Goal: Task Accomplishment & Management: Complete application form

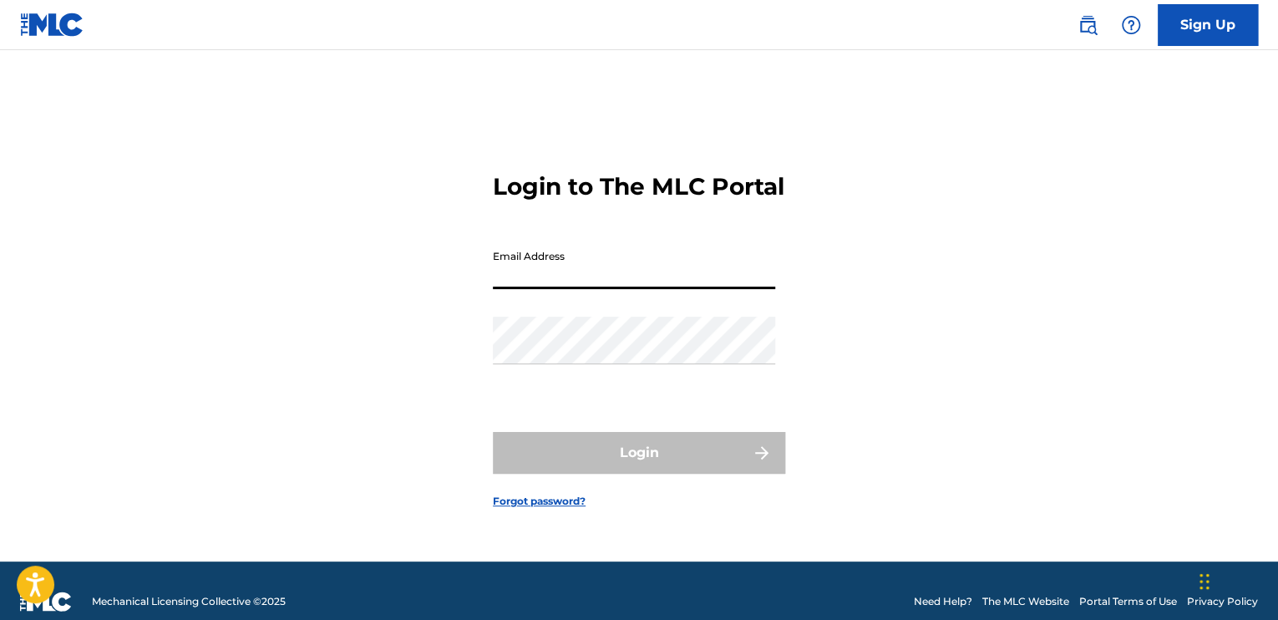
click at [502, 280] on input "Email Address" at bounding box center [634, 265] width 282 height 48
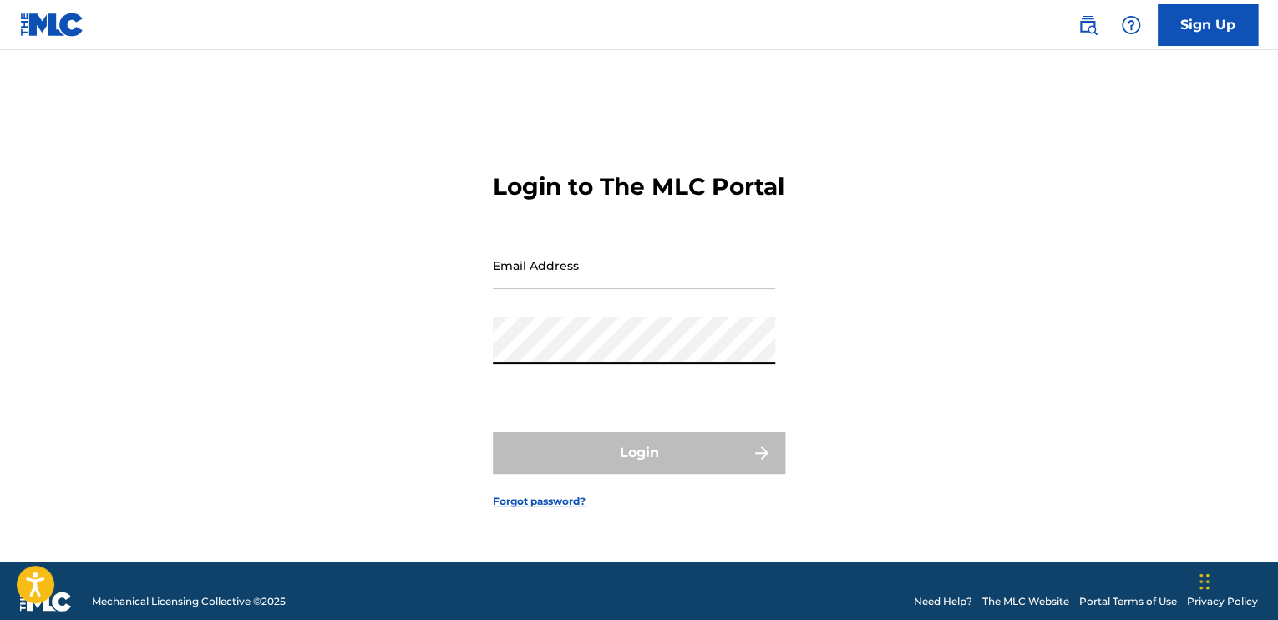
type input "[EMAIL_ADDRESS][DOMAIN_NAME]"
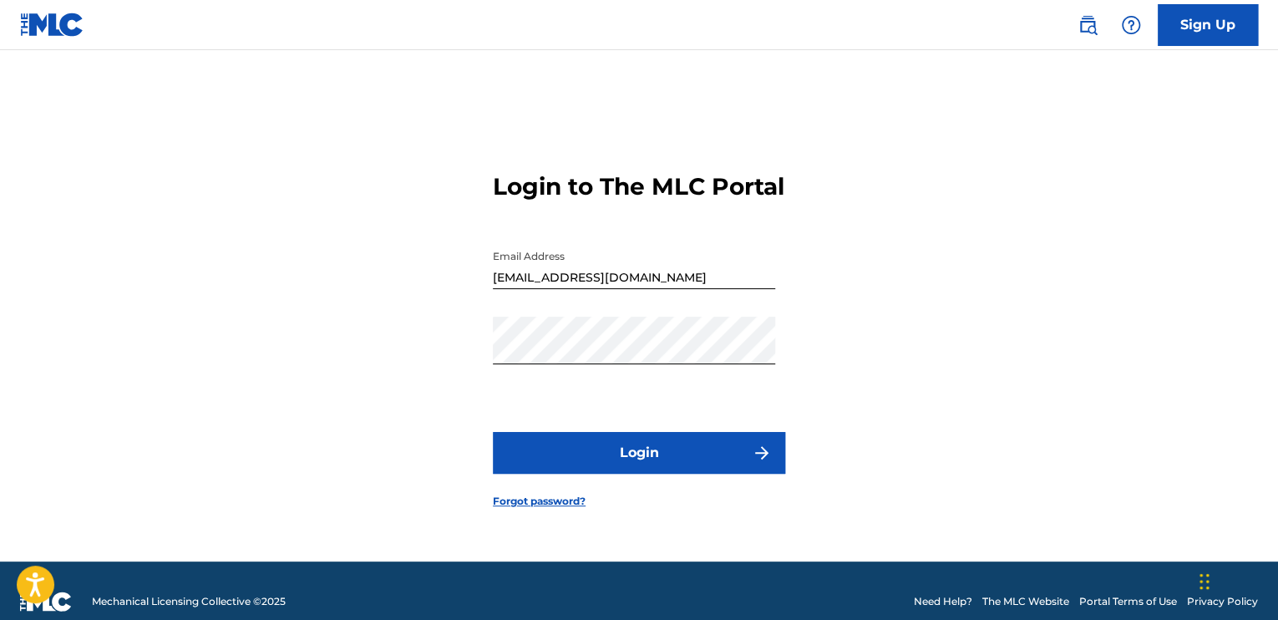
click at [598, 474] on button "Login" at bounding box center [639, 453] width 292 height 42
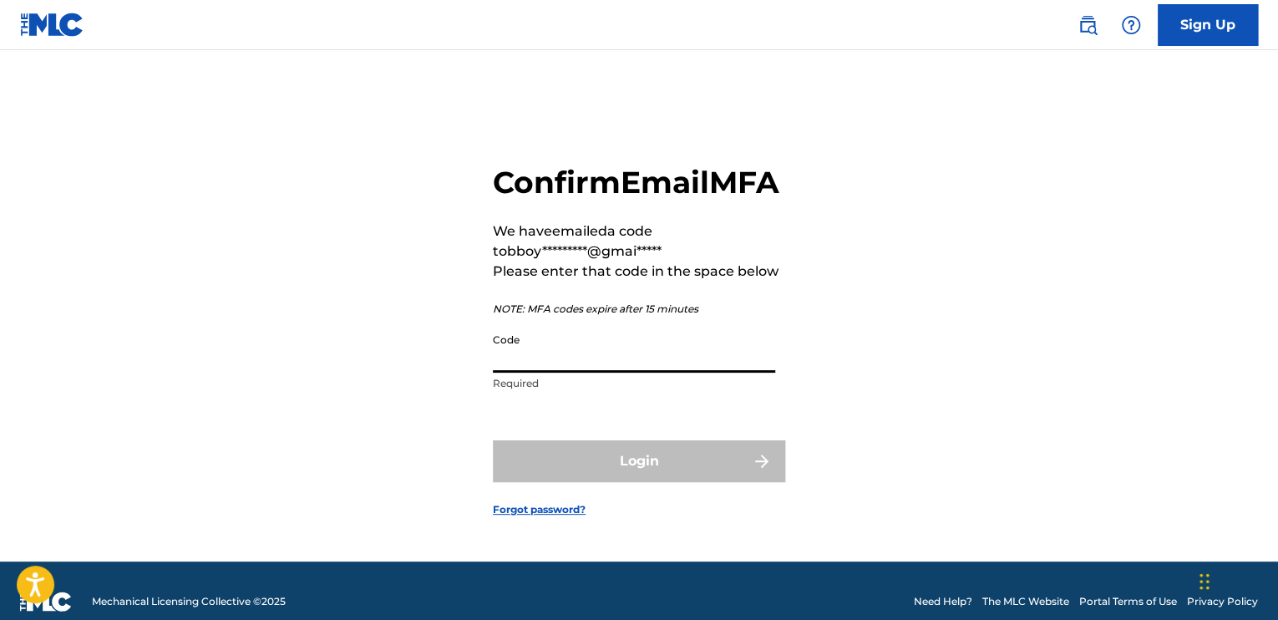
click at [535, 373] on input "Code" at bounding box center [634, 349] width 282 height 48
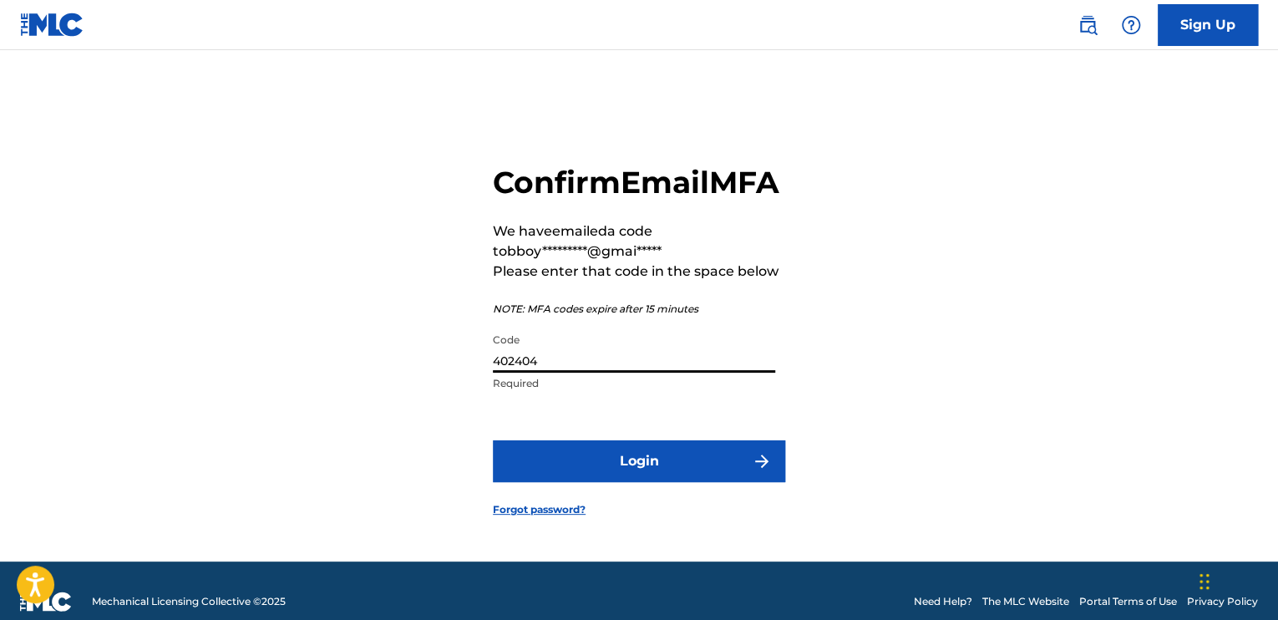
type input "402404"
click at [542, 479] on button "Login" at bounding box center [639, 461] width 292 height 42
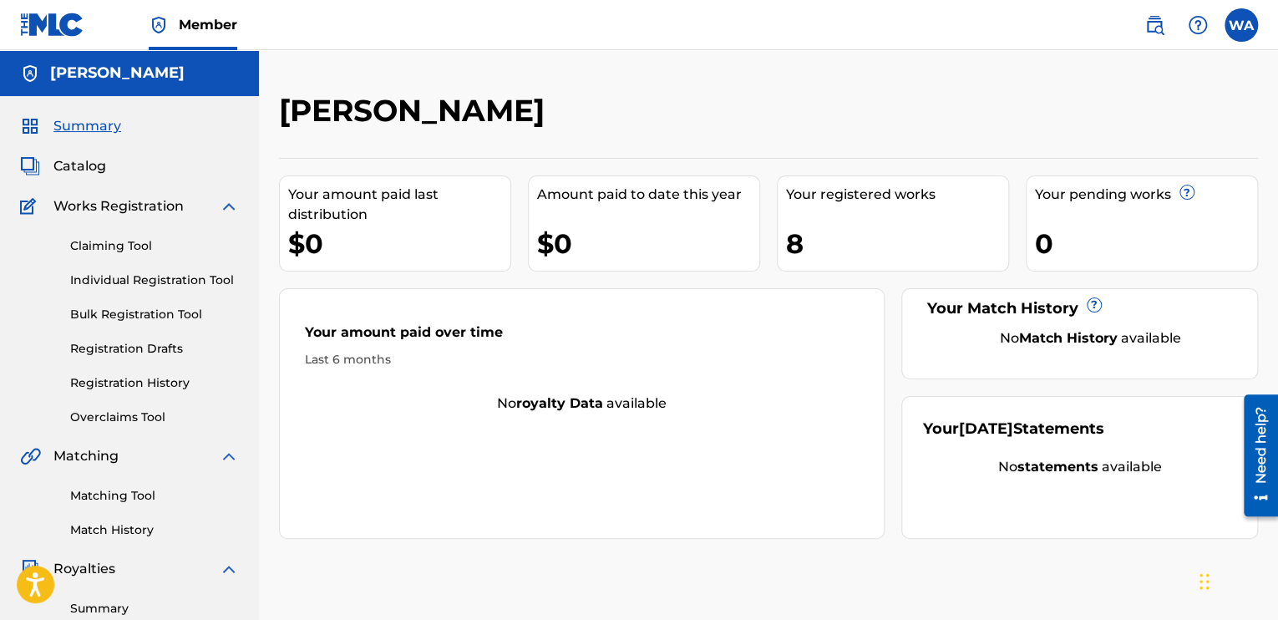
drag, startPoint x: 173, startPoint y: 258, endPoint x: 158, endPoint y: 250, distance: 17.2
click at [158, 250] on div "Claiming Tool Individual Registration Tool Bulk Registration Tool Registration …" at bounding box center [129, 321] width 219 height 210
click at [158, 250] on link "Claiming Tool" at bounding box center [154, 246] width 169 height 18
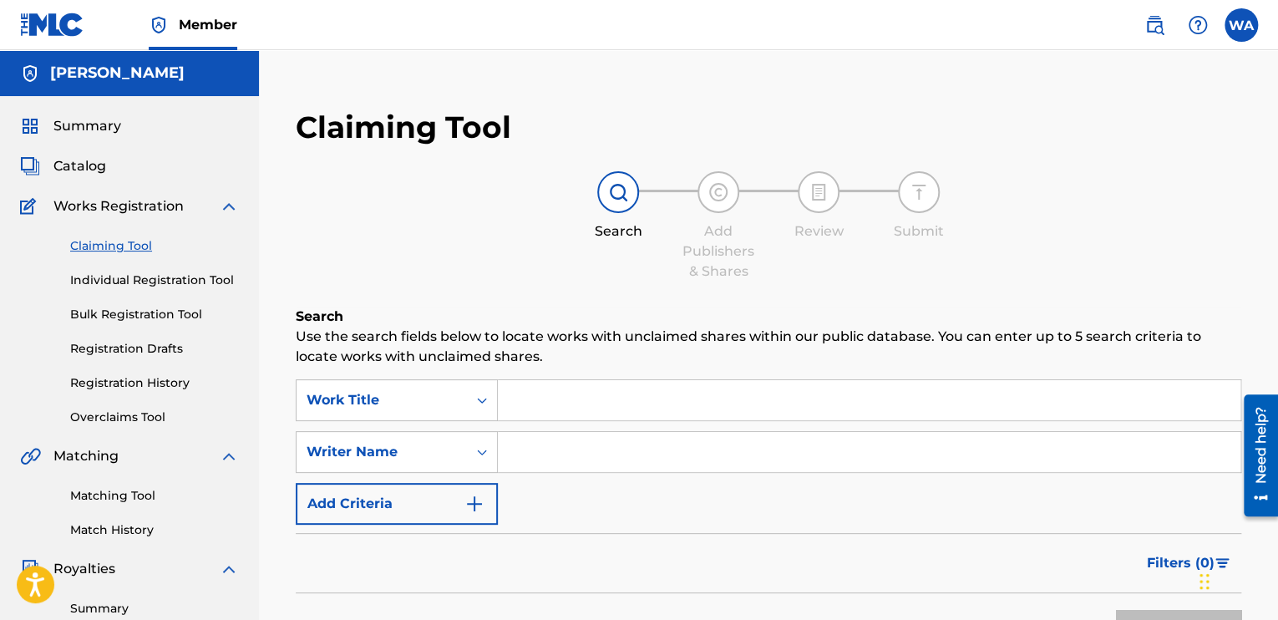
click at [521, 442] on input "Search Form" at bounding box center [869, 452] width 743 height 40
type input "[PERSON_NAME]"
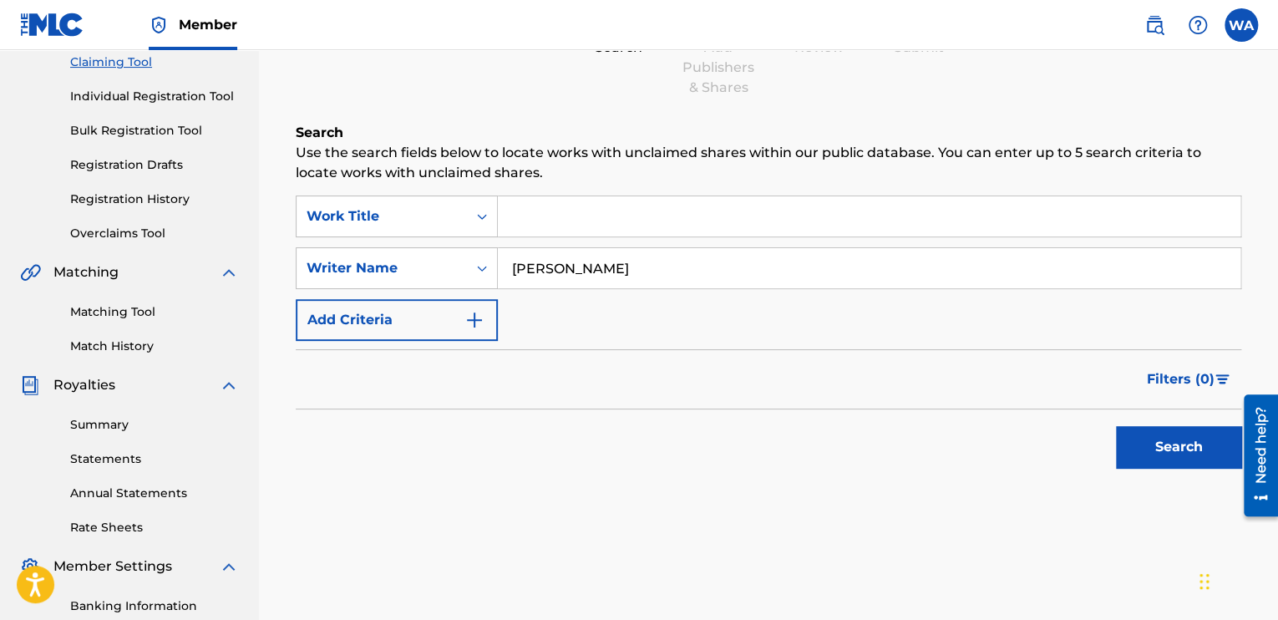
scroll to position [194, 0]
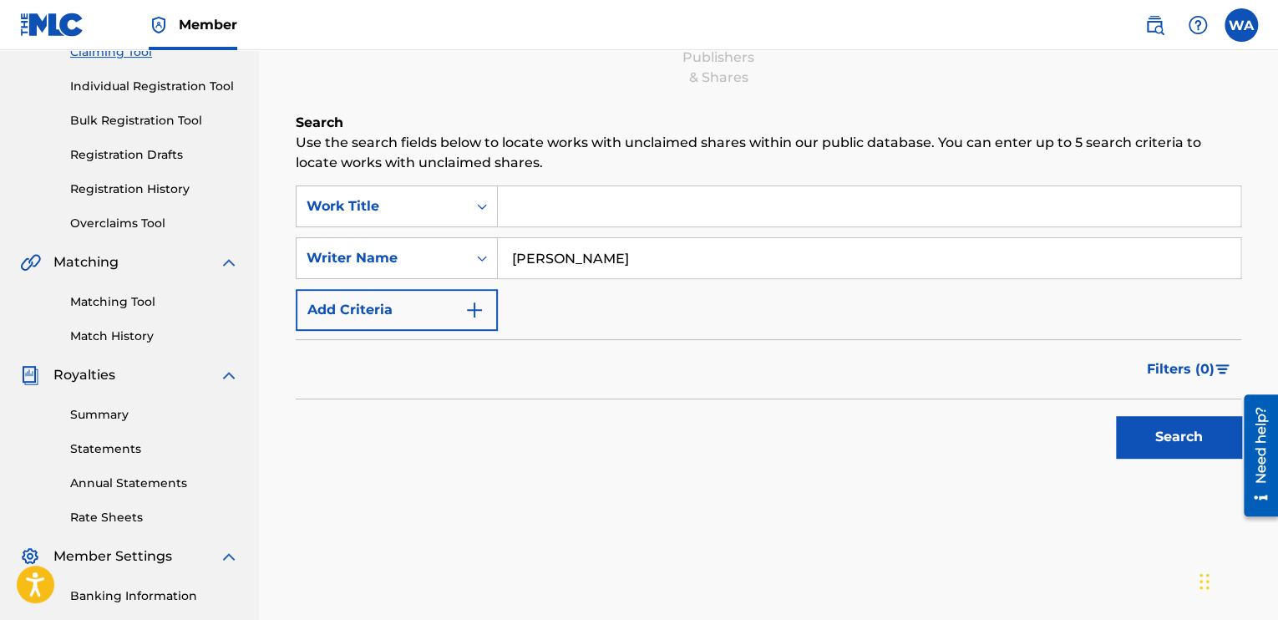
click at [1180, 454] on button "Search" at bounding box center [1178, 437] width 125 height 42
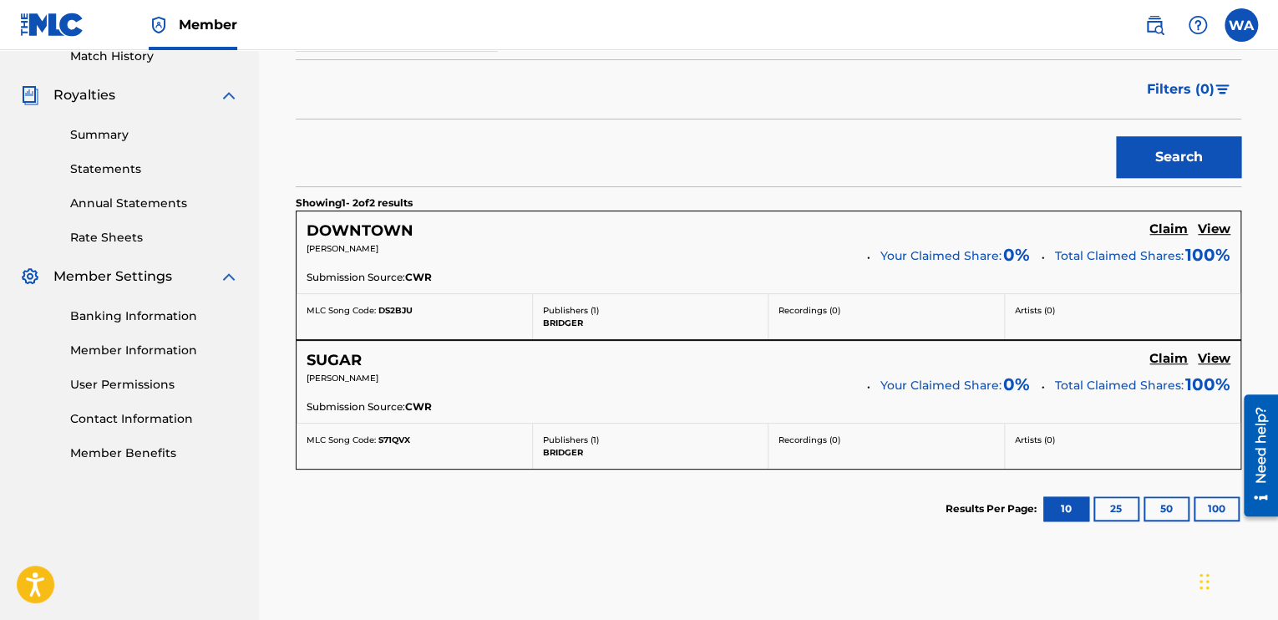
scroll to position [475, 0]
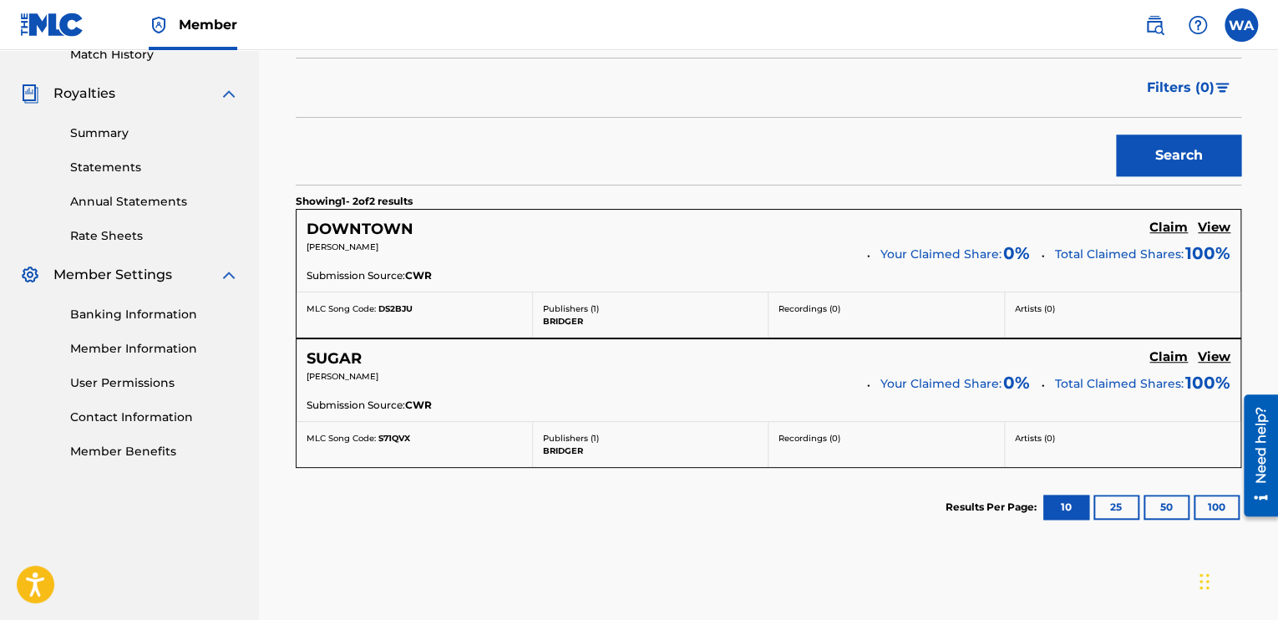
click at [1160, 233] on h5 "Claim" at bounding box center [1169, 228] width 38 height 16
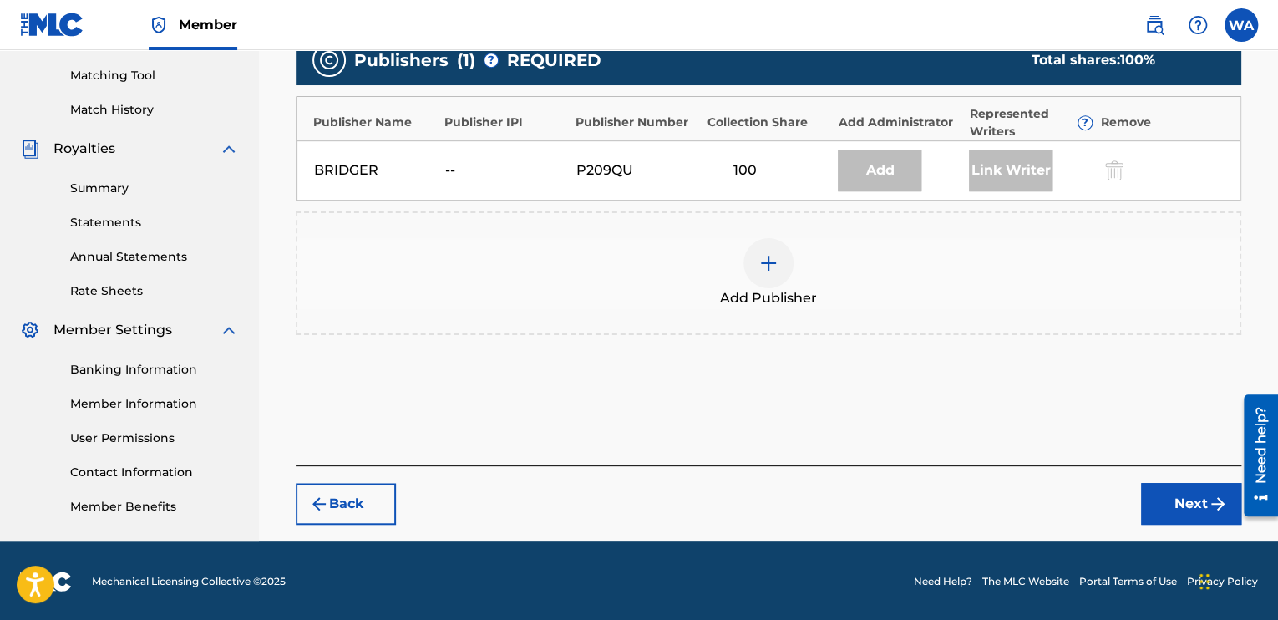
click at [764, 264] on img at bounding box center [769, 263] width 20 height 20
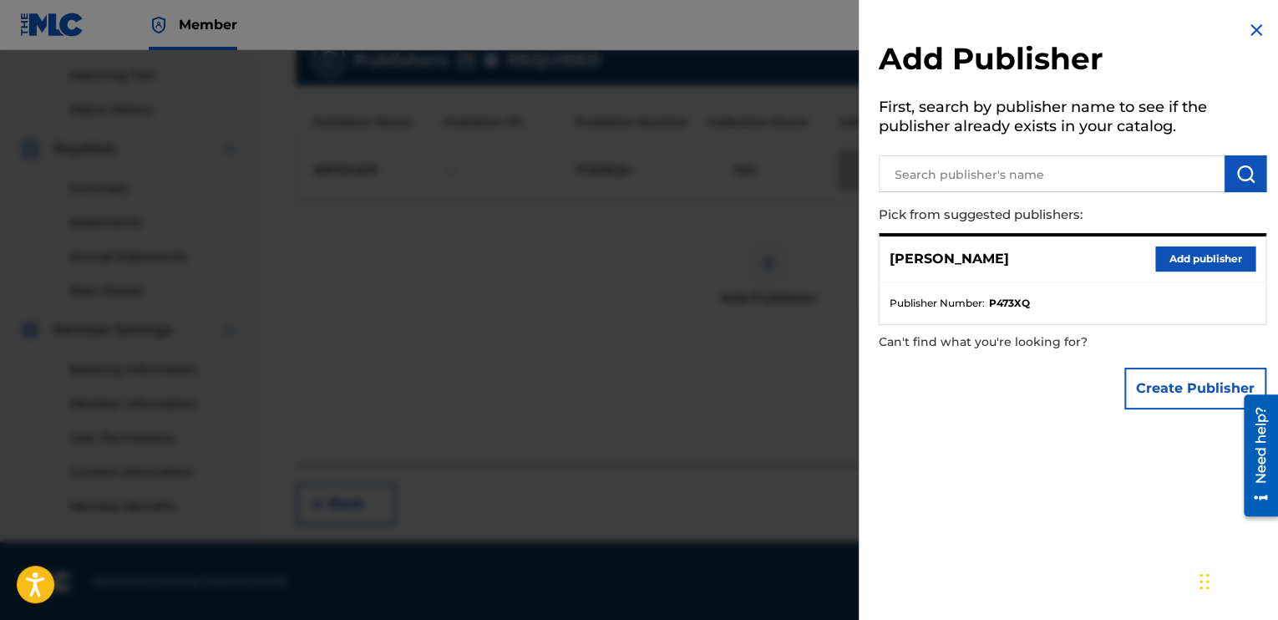
click at [1164, 253] on button "Add publisher" at bounding box center [1205, 258] width 100 height 25
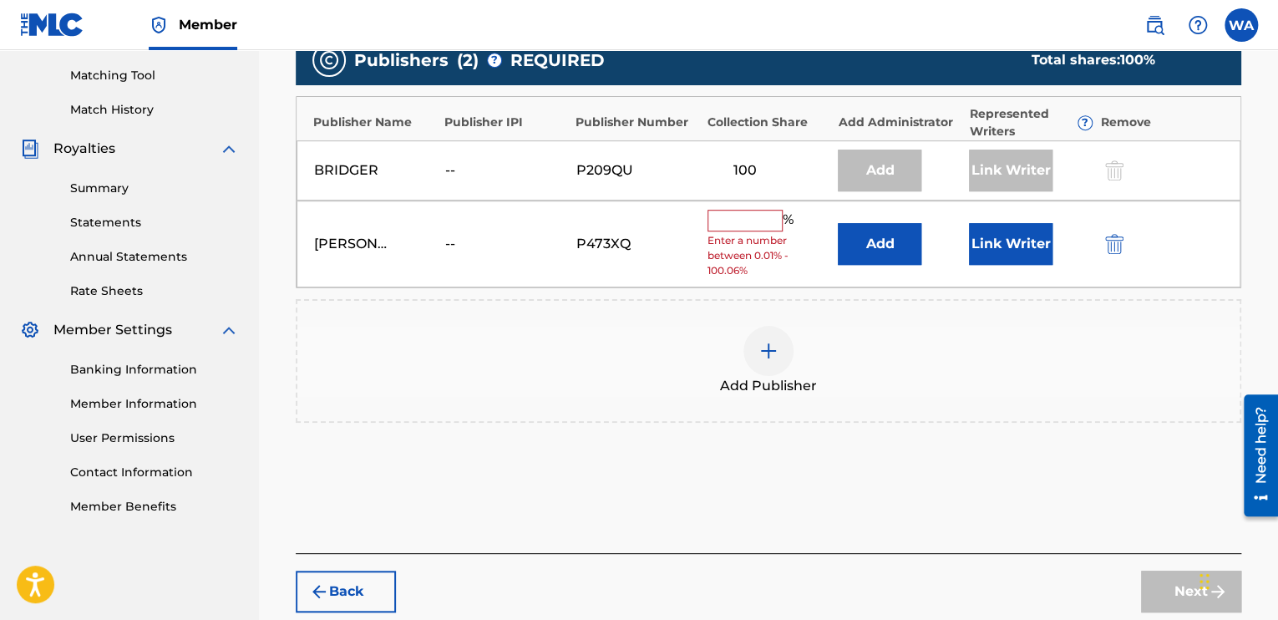
click at [754, 226] on input "text" at bounding box center [745, 221] width 75 height 22
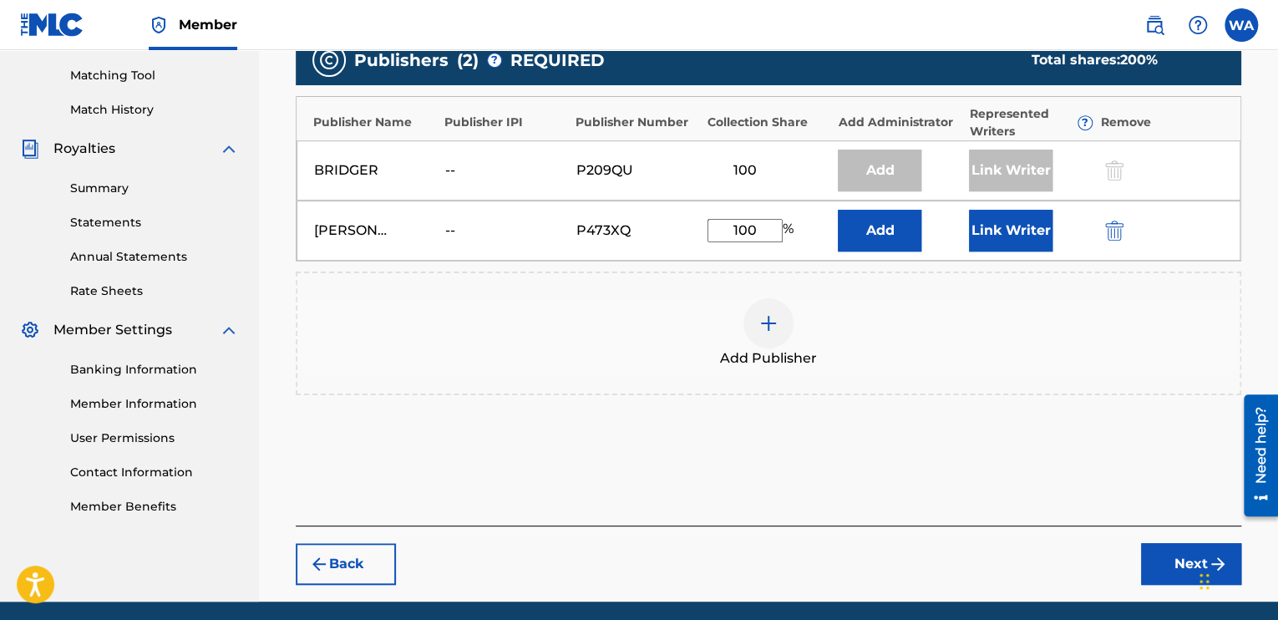
type input "100"
click at [978, 236] on button "Link Writer" at bounding box center [1011, 231] width 84 height 42
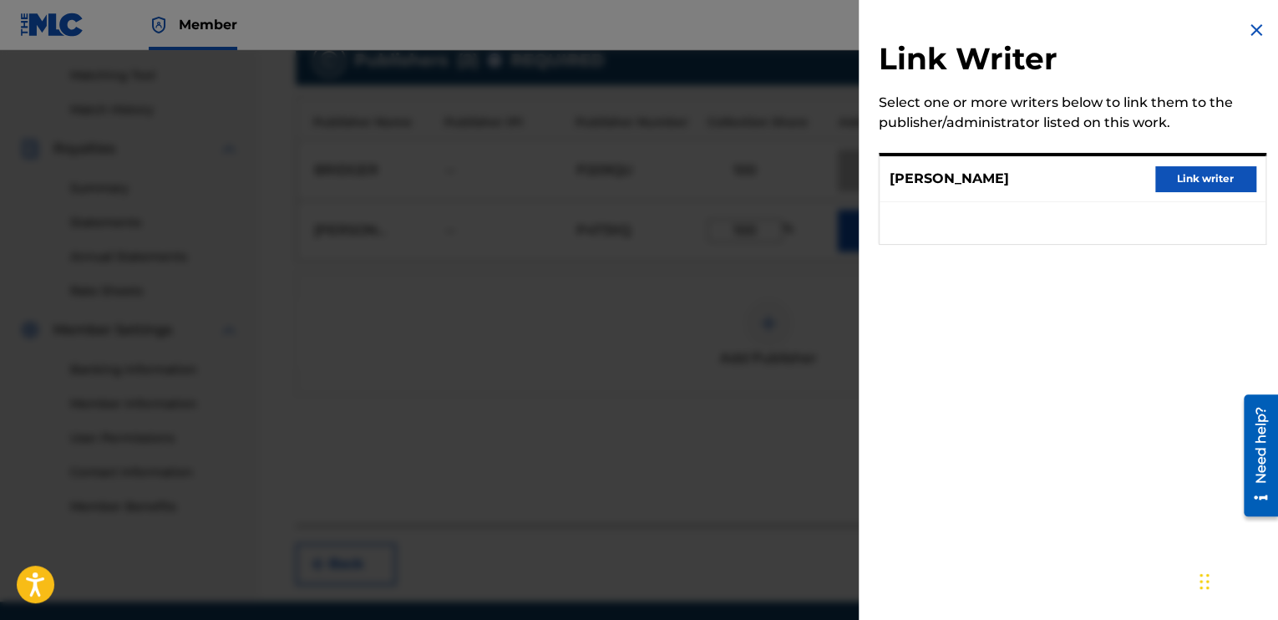
click at [1159, 180] on button "Link writer" at bounding box center [1205, 178] width 100 height 25
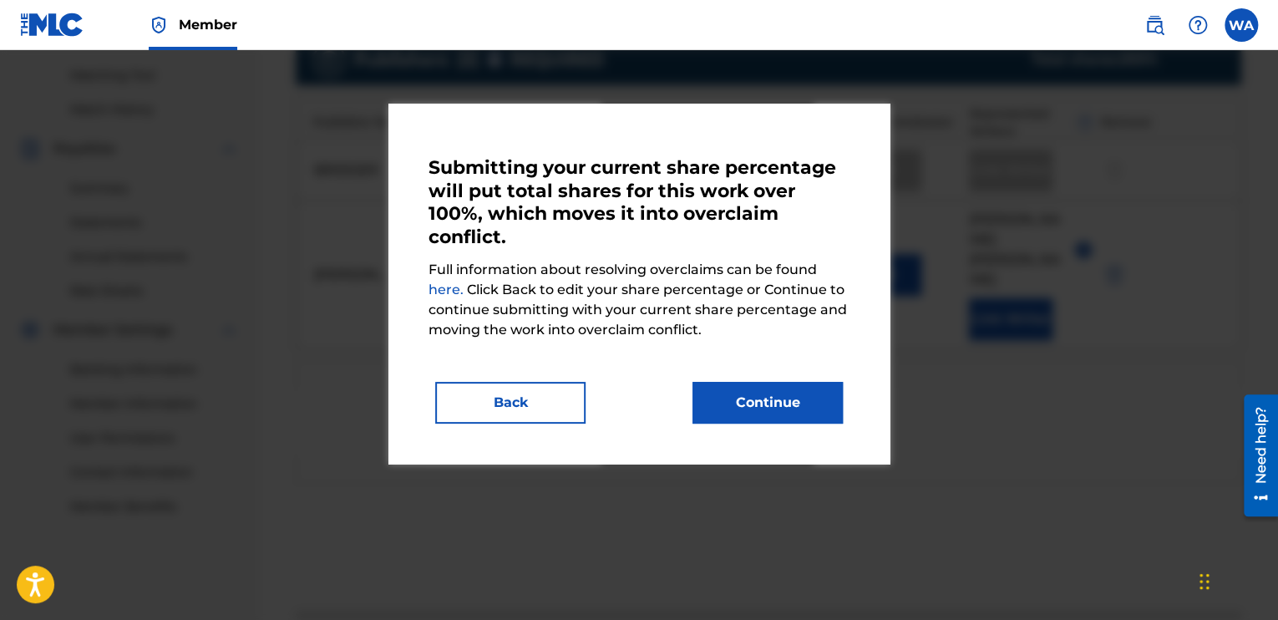
click at [781, 409] on button "Continue" at bounding box center [768, 403] width 150 height 42
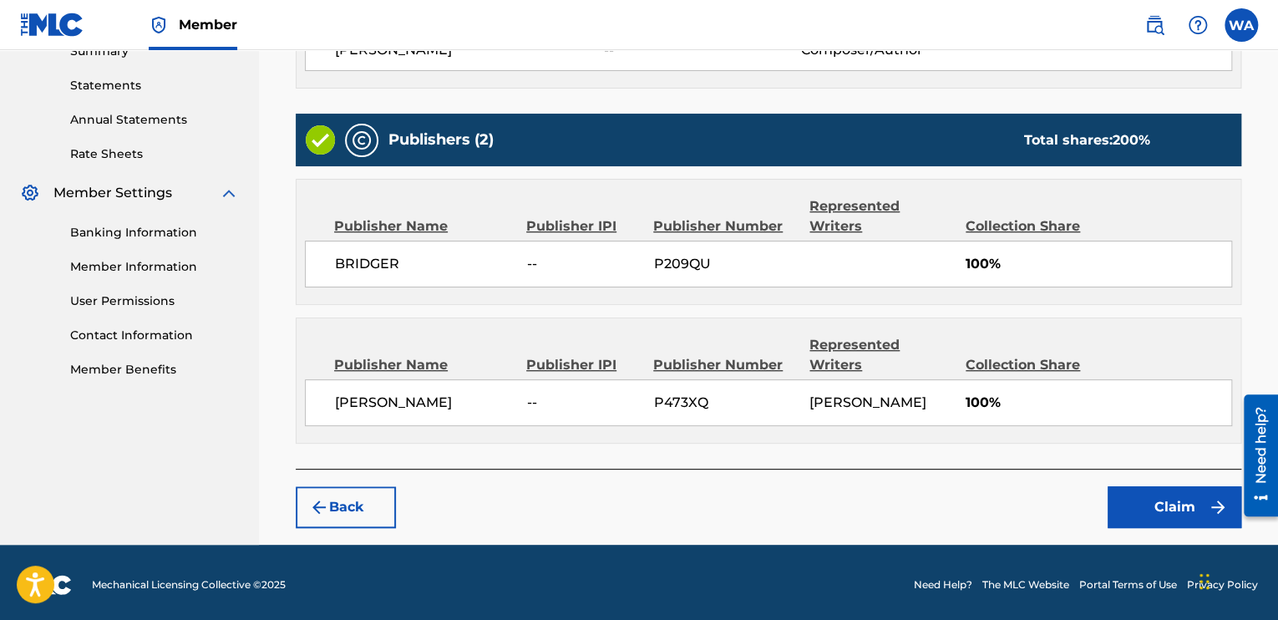
scroll to position [560, 0]
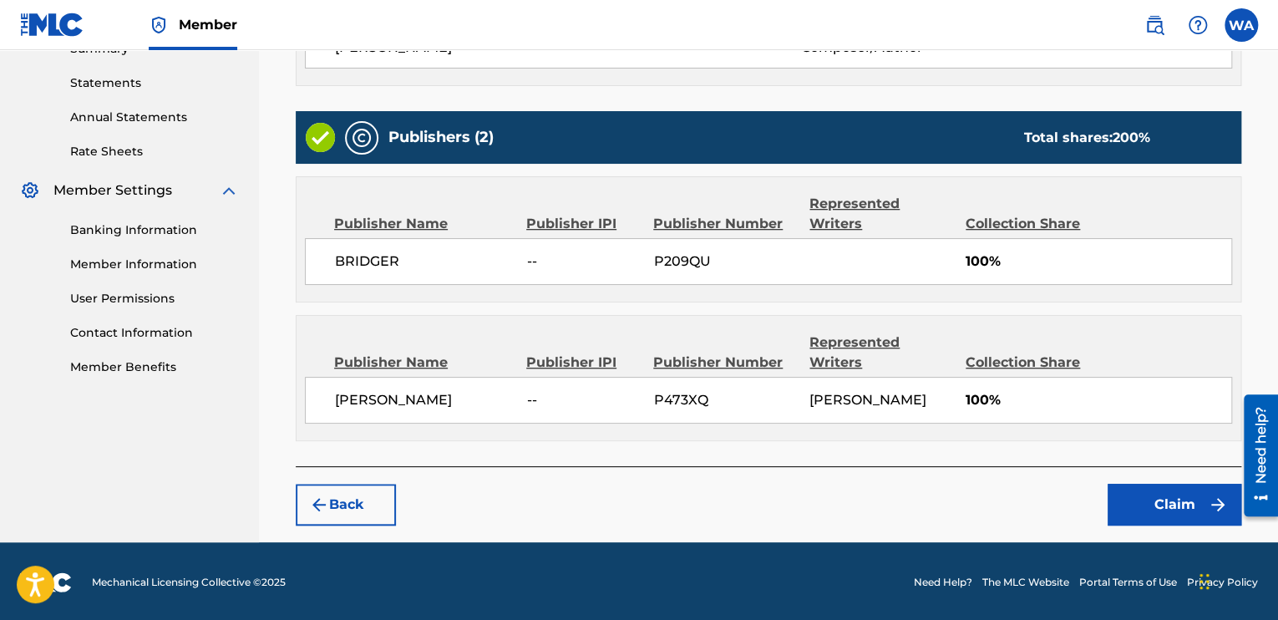
click at [1156, 486] on button "Claim" at bounding box center [1175, 505] width 134 height 42
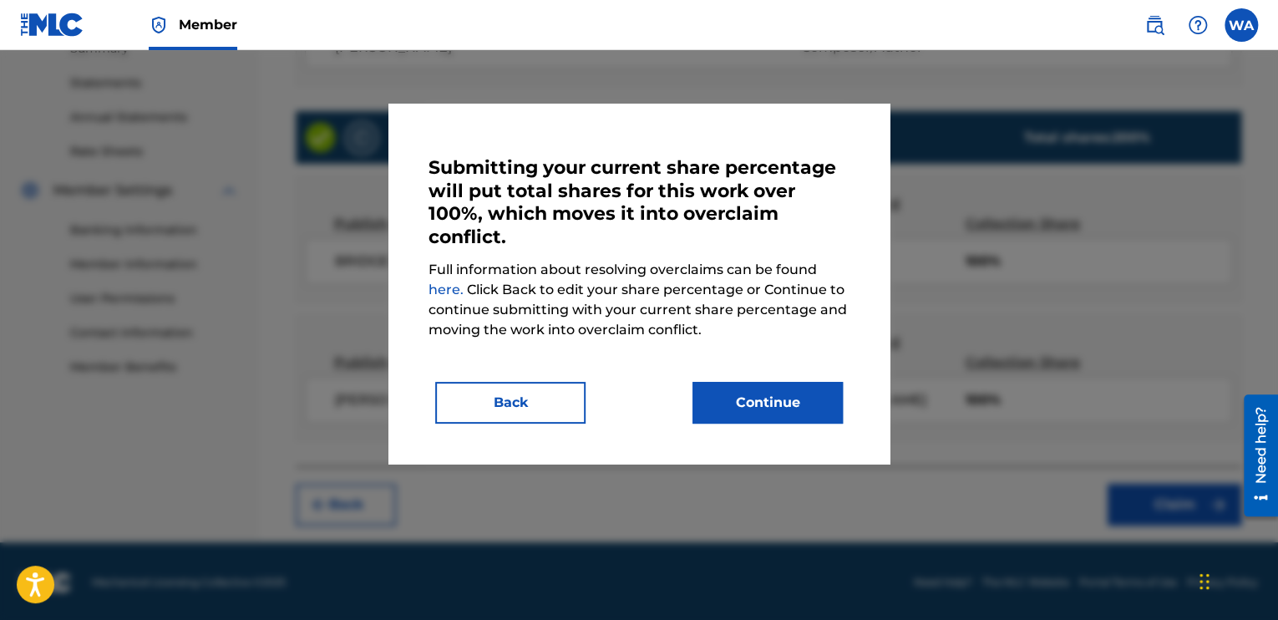
click at [820, 398] on button "Continue" at bounding box center [768, 403] width 150 height 42
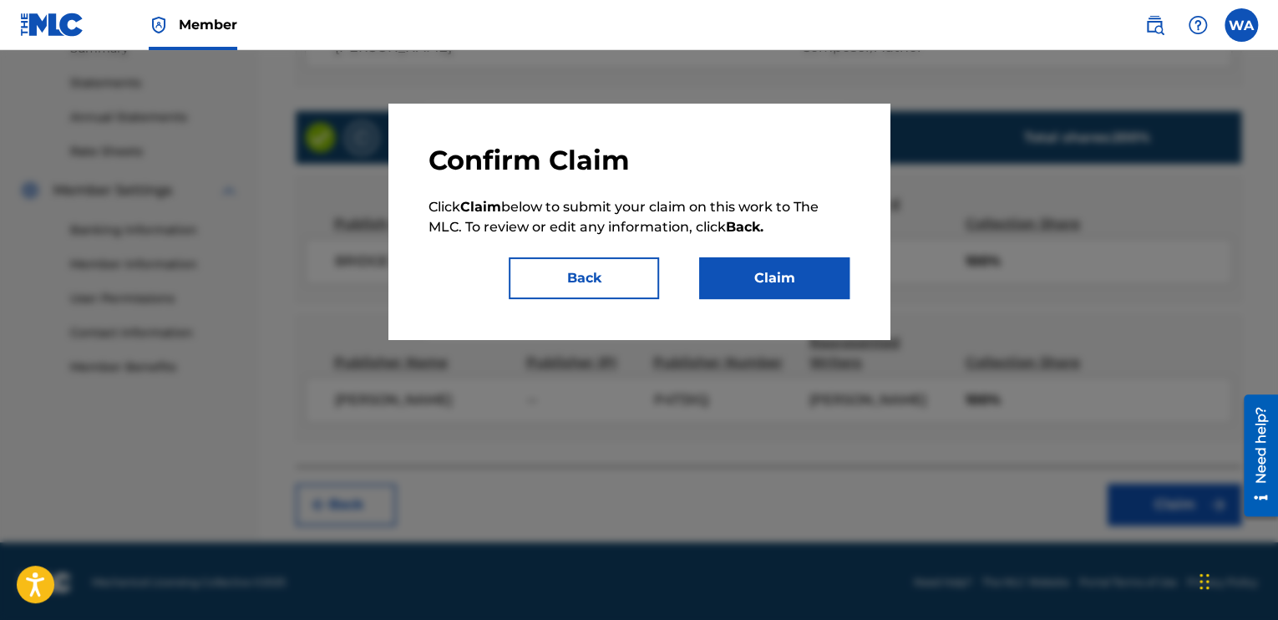
click at [779, 290] on button "Claim" at bounding box center [774, 278] width 150 height 42
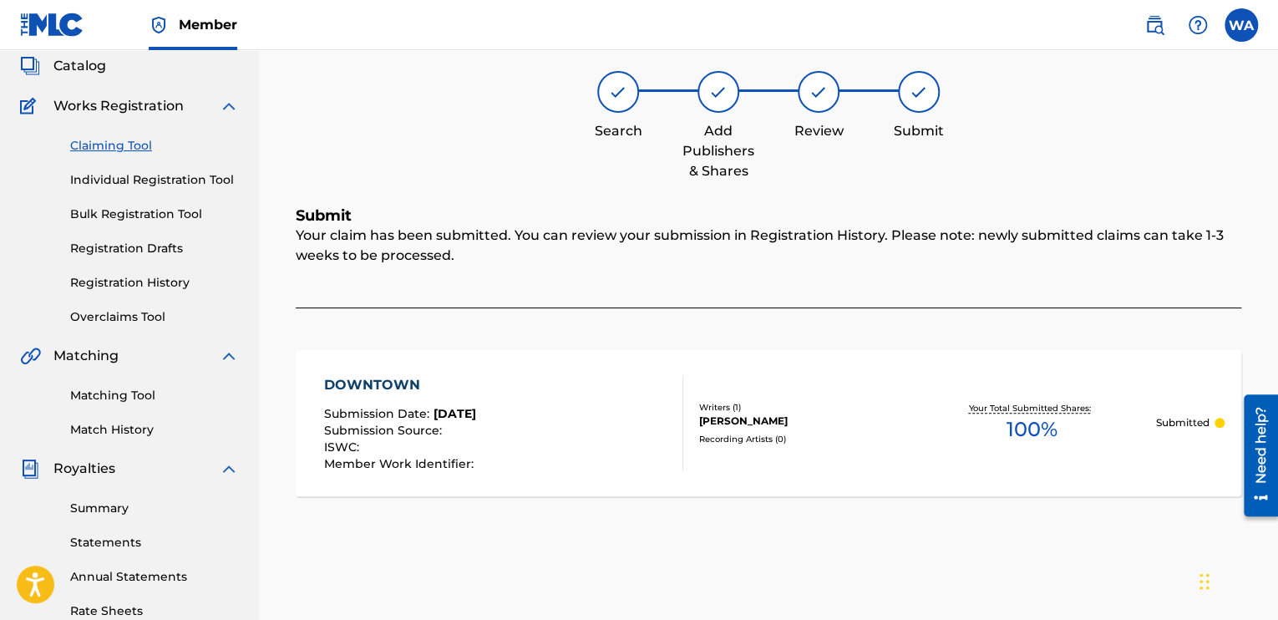
scroll to position [86, 0]
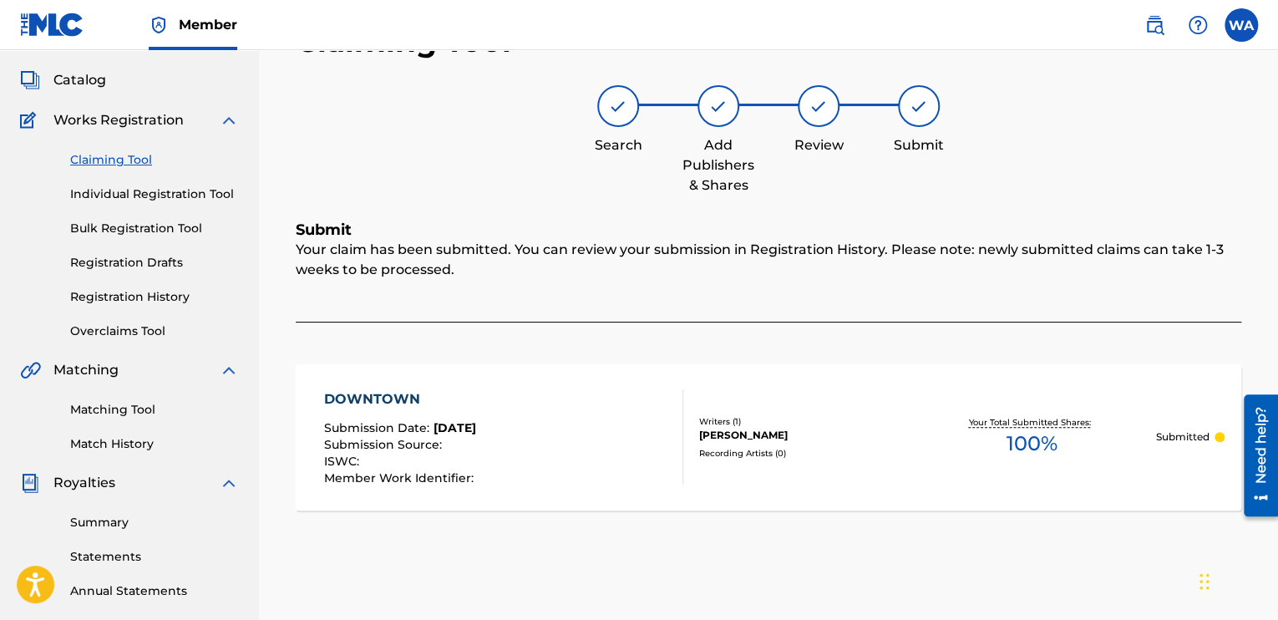
click at [118, 158] on link "Claiming Tool" at bounding box center [154, 160] width 169 height 18
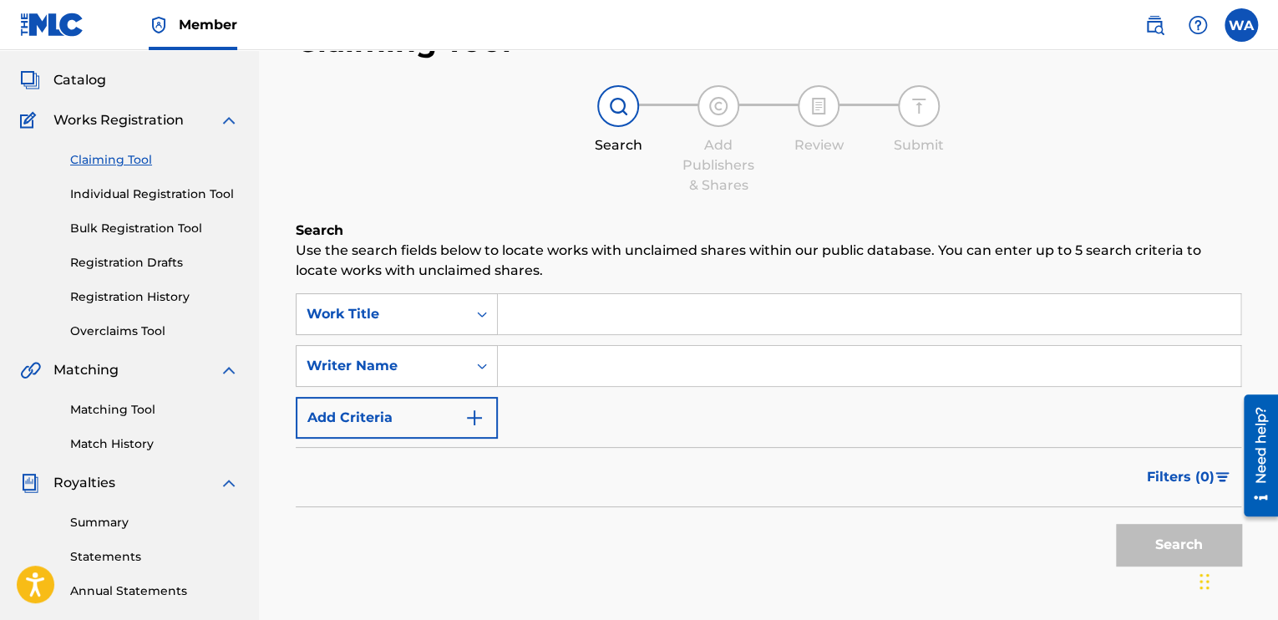
scroll to position [0, 0]
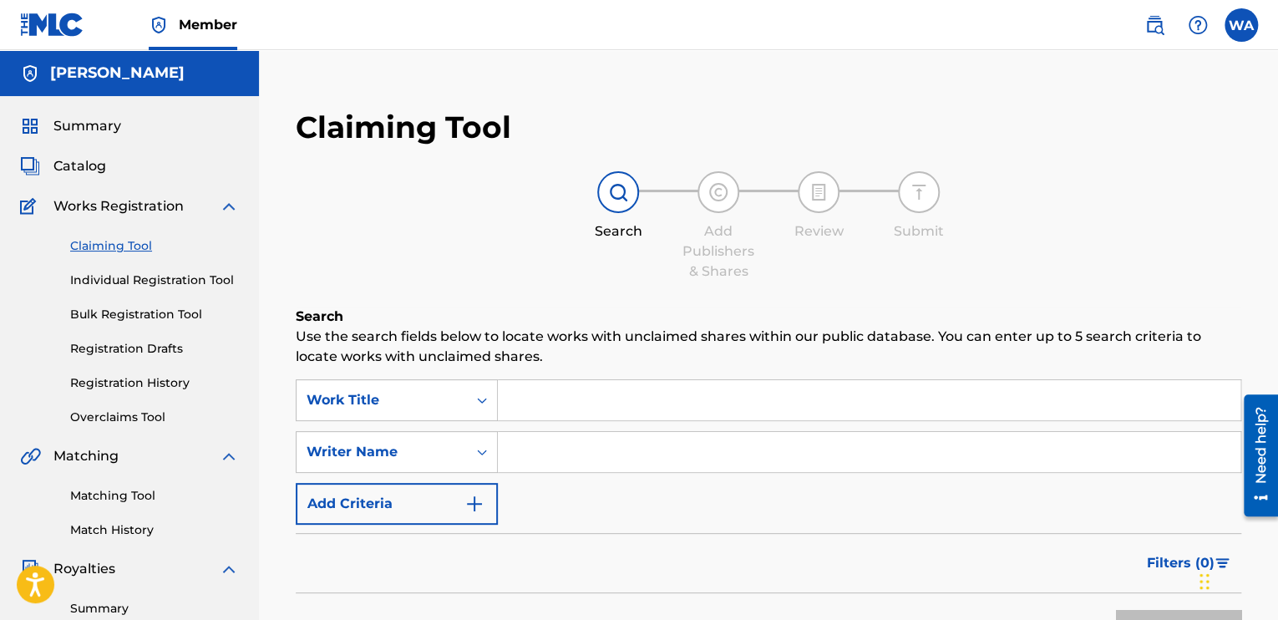
click at [525, 448] on input "Search Form" at bounding box center [869, 452] width 743 height 40
type input "[PERSON_NAME]"
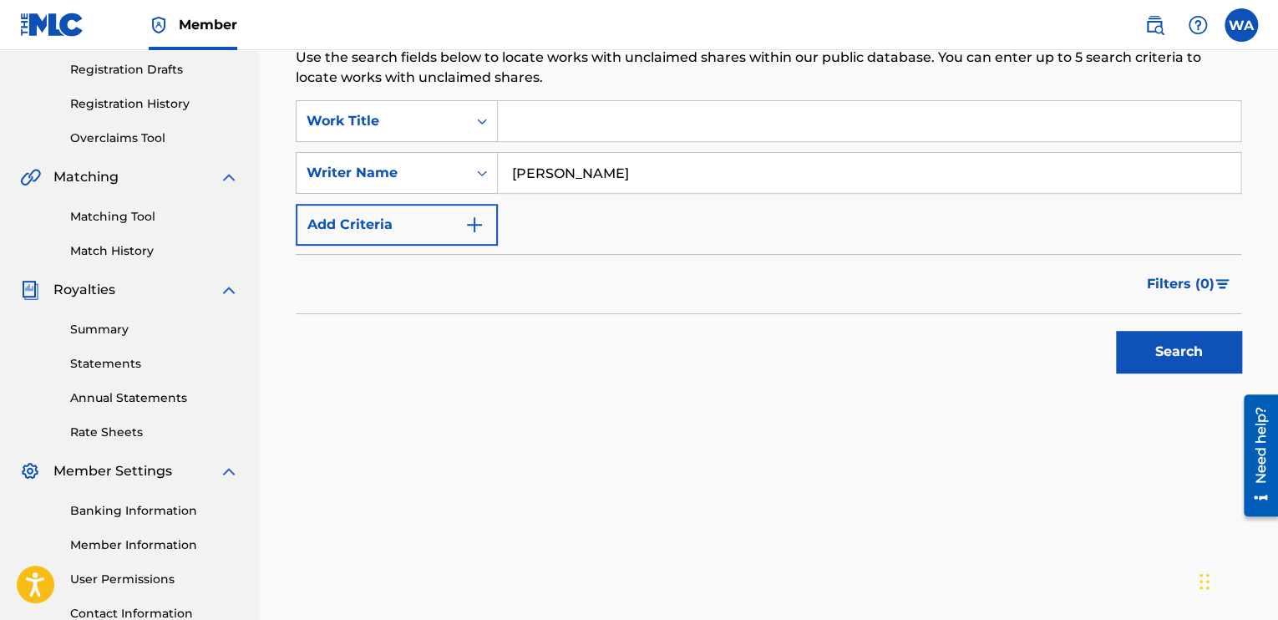
scroll to position [292, 0]
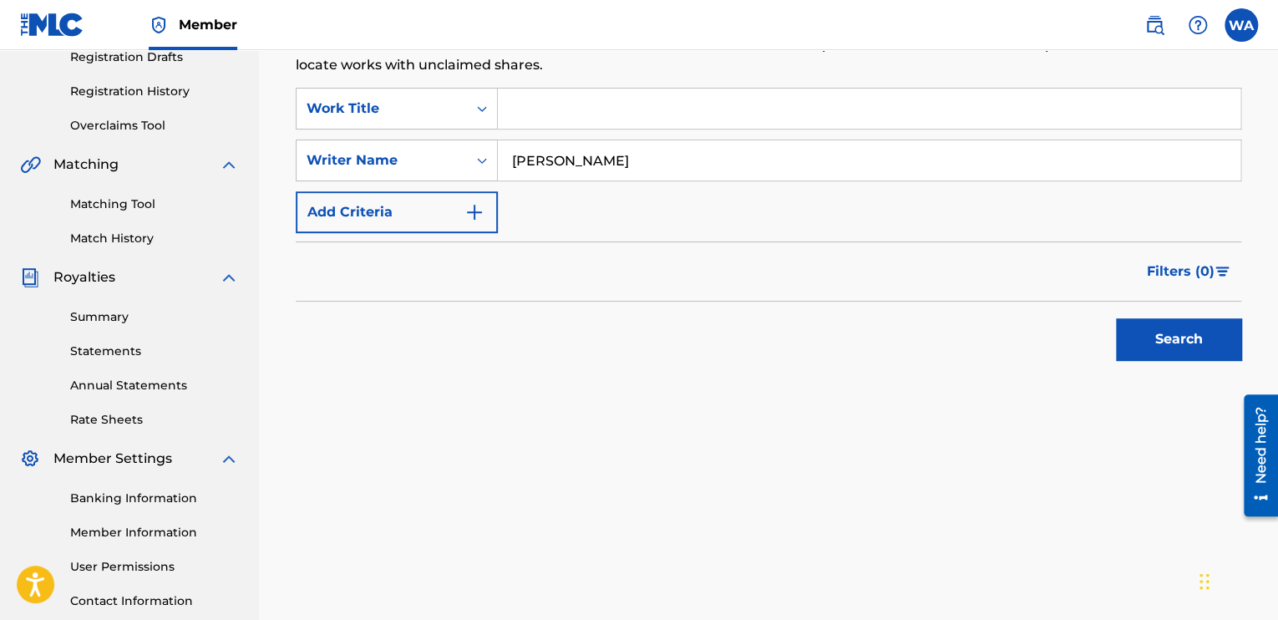
click at [1168, 348] on button "Search" at bounding box center [1178, 339] width 125 height 42
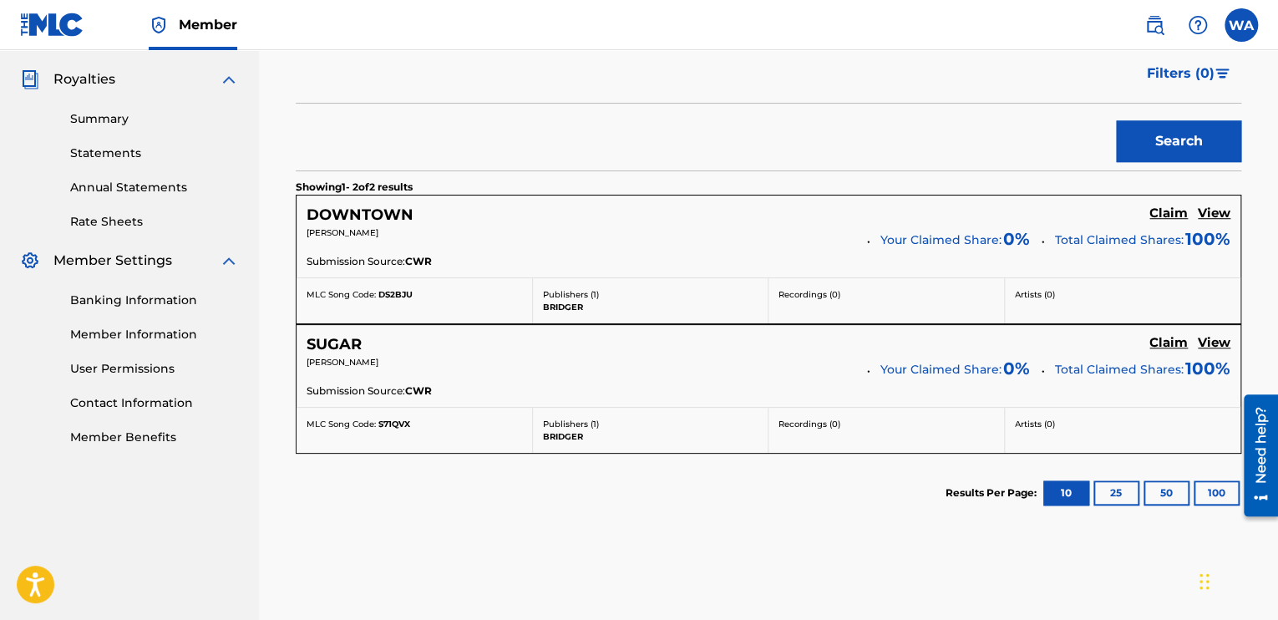
scroll to position [494, 0]
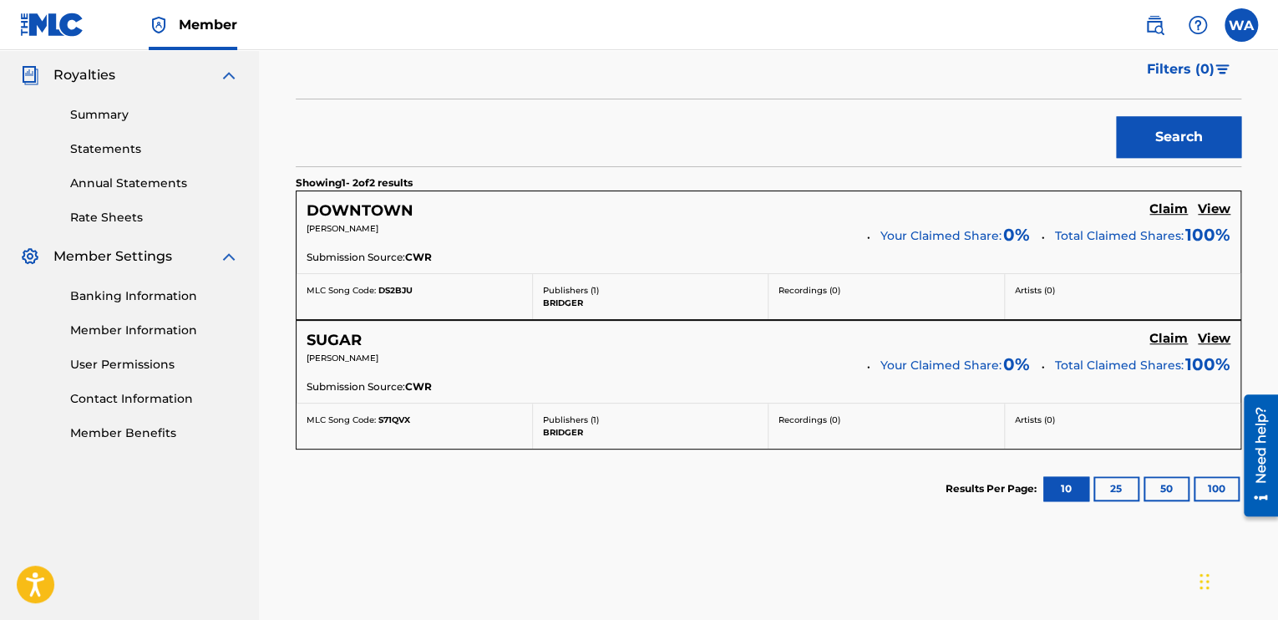
click at [1168, 217] on h5 "Claim" at bounding box center [1169, 209] width 38 height 16
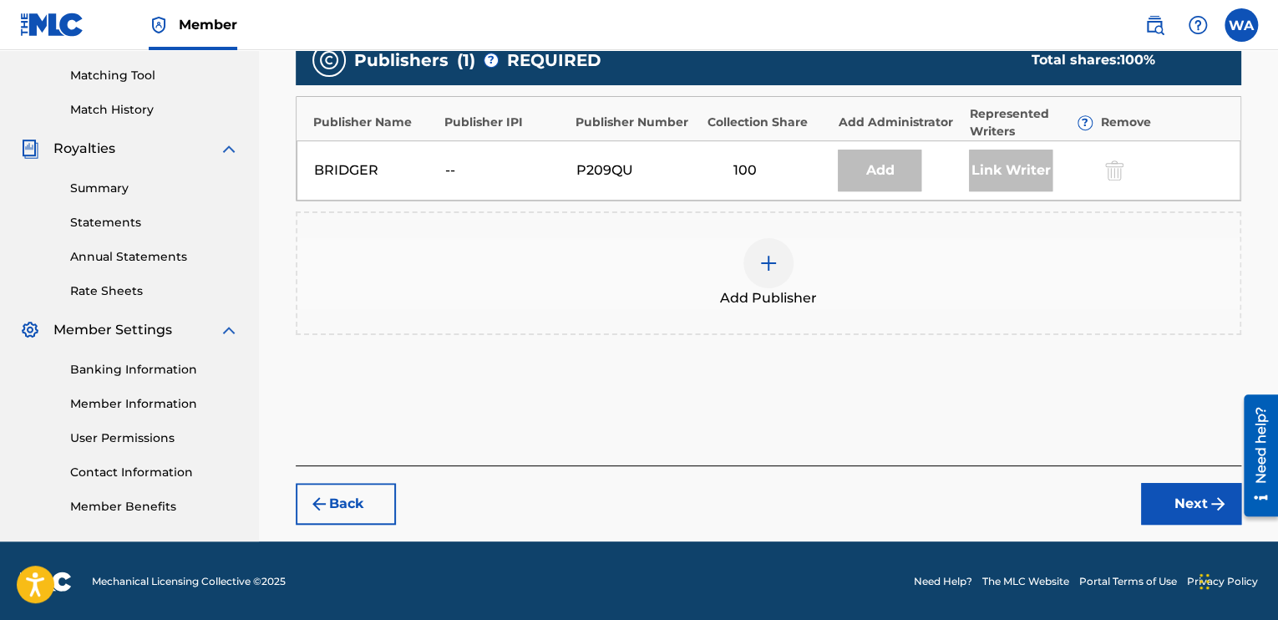
click at [771, 265] on img at bounding box center [769, 263] width 20 height 20
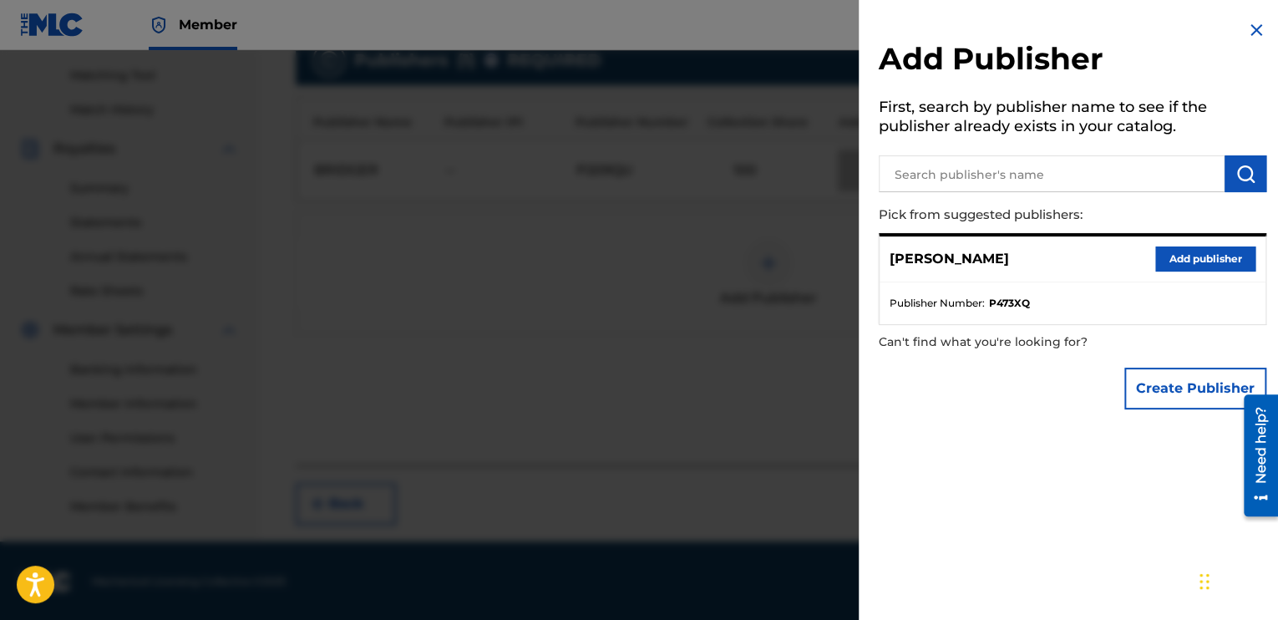
click at [1167, 260] on button "Add publisher" at bounding box center [1205, 258] width 100 height 25
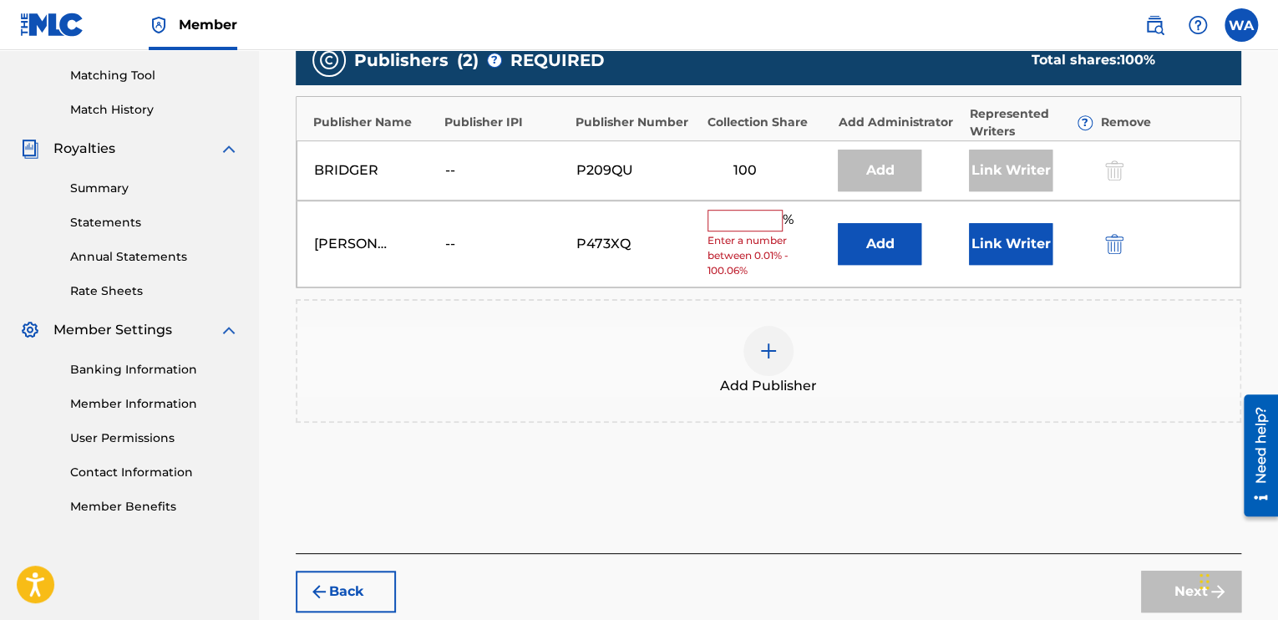
click at [759, 225] on input "text" at bounding box center [745, 221] width 75 height 22
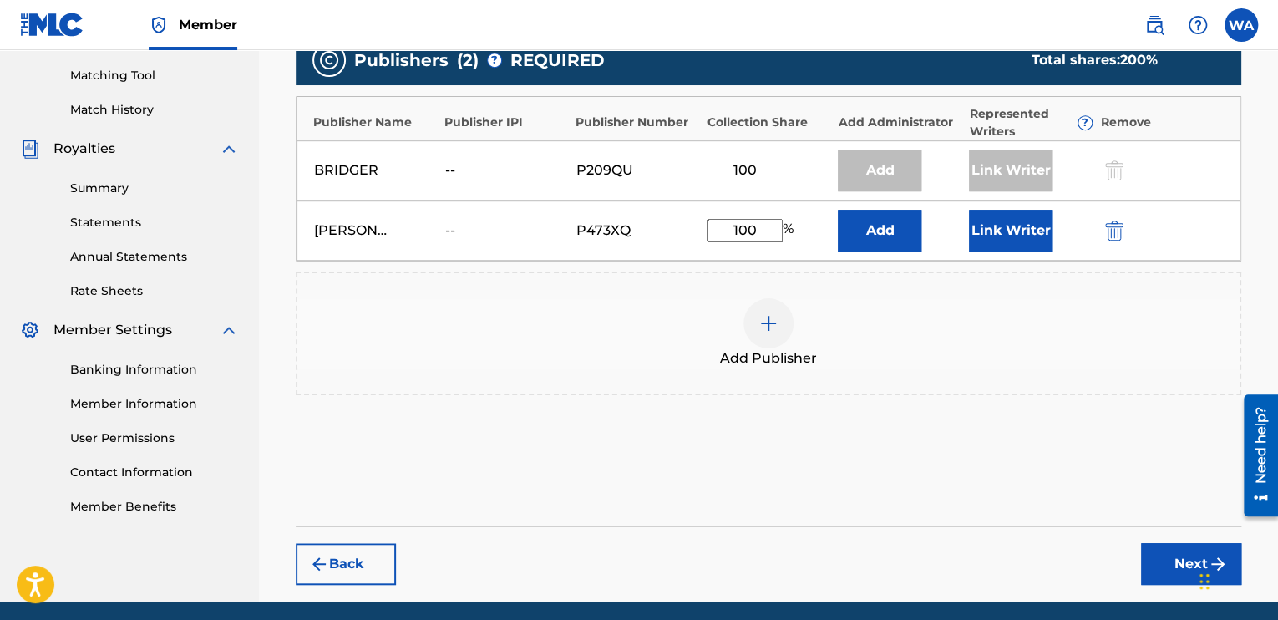
type input "100"
click at [972, 241] on button "Link Writer" at bounding box center [1011, 231] width 84 height 42
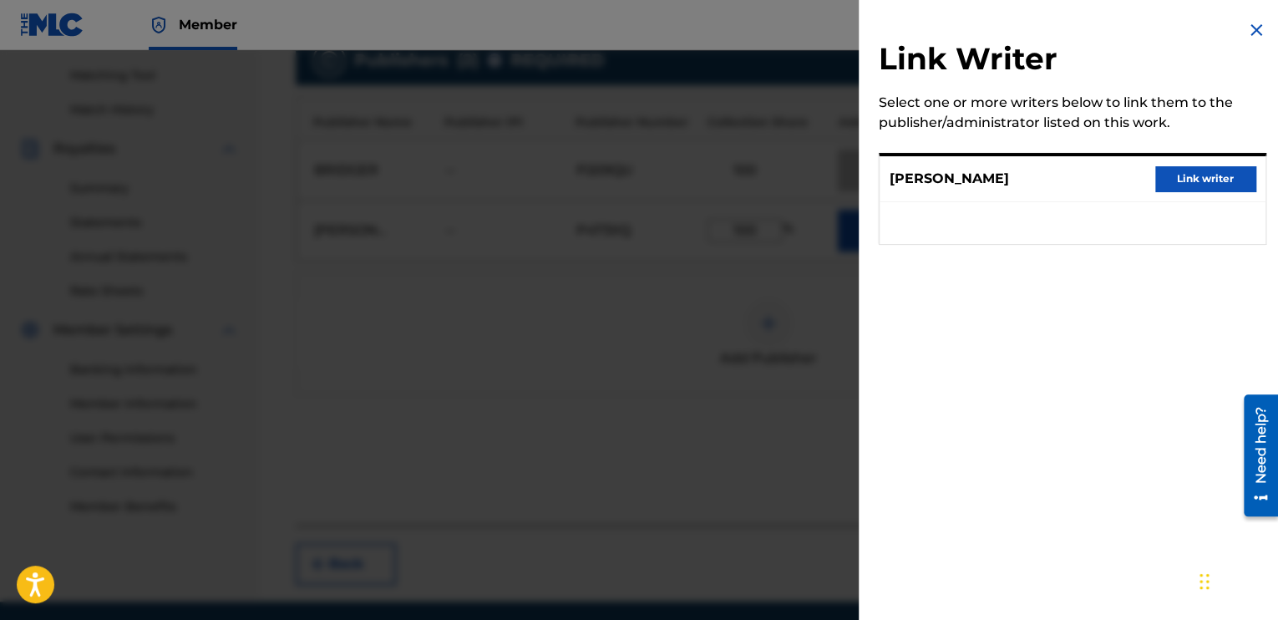
click at [1163, 177] on button "Link writer" at bounding box center [1205, 178] width 100 height 25
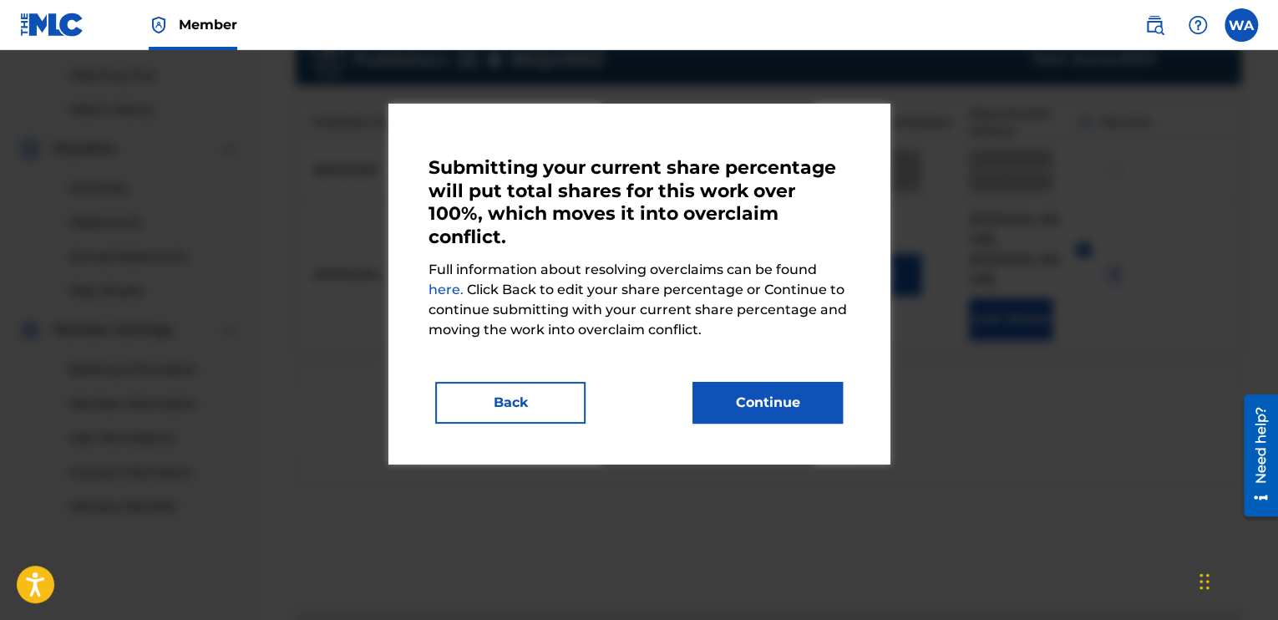
click at [808, 420] on button "Continue" at bounding box center [768, 403] width 150 height 42
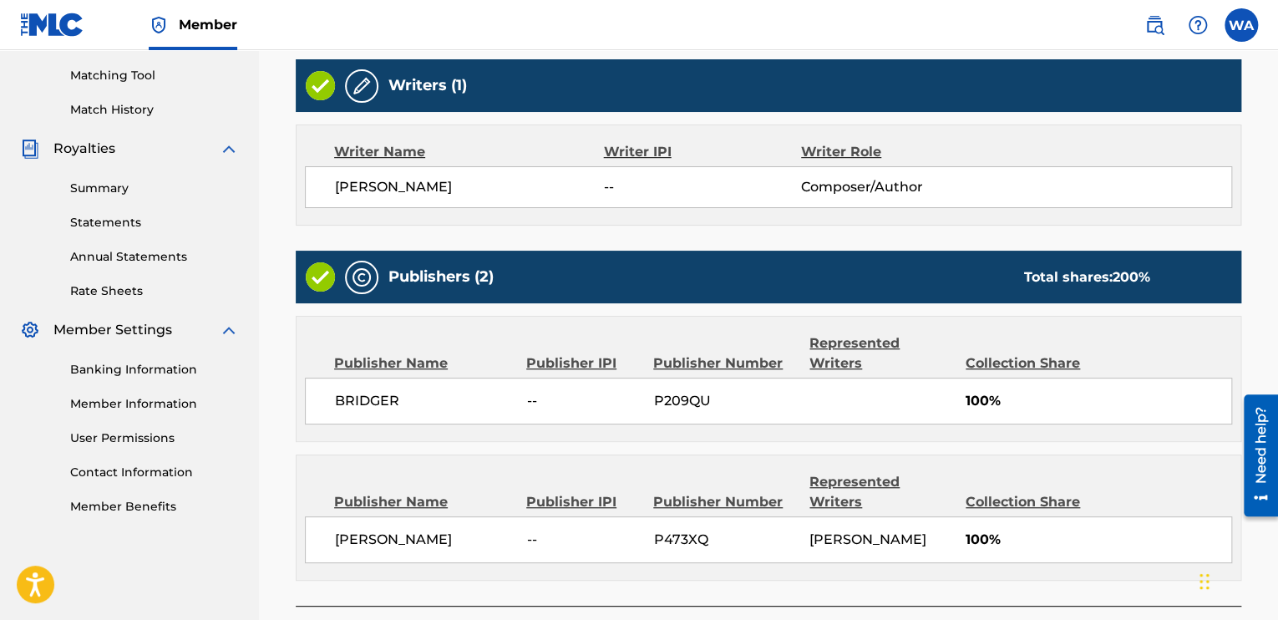
scroll to position [560, 0]
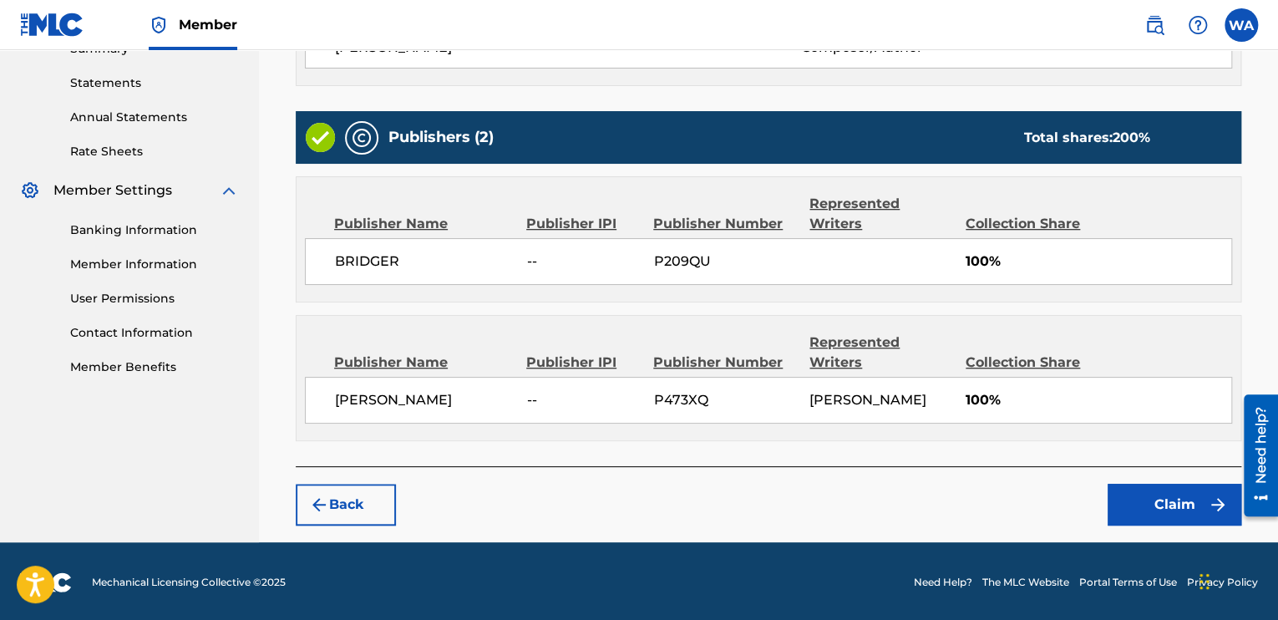
click at [1175, 496] on button "Claim" at bounding box center [1175, 505] width 134 height 42
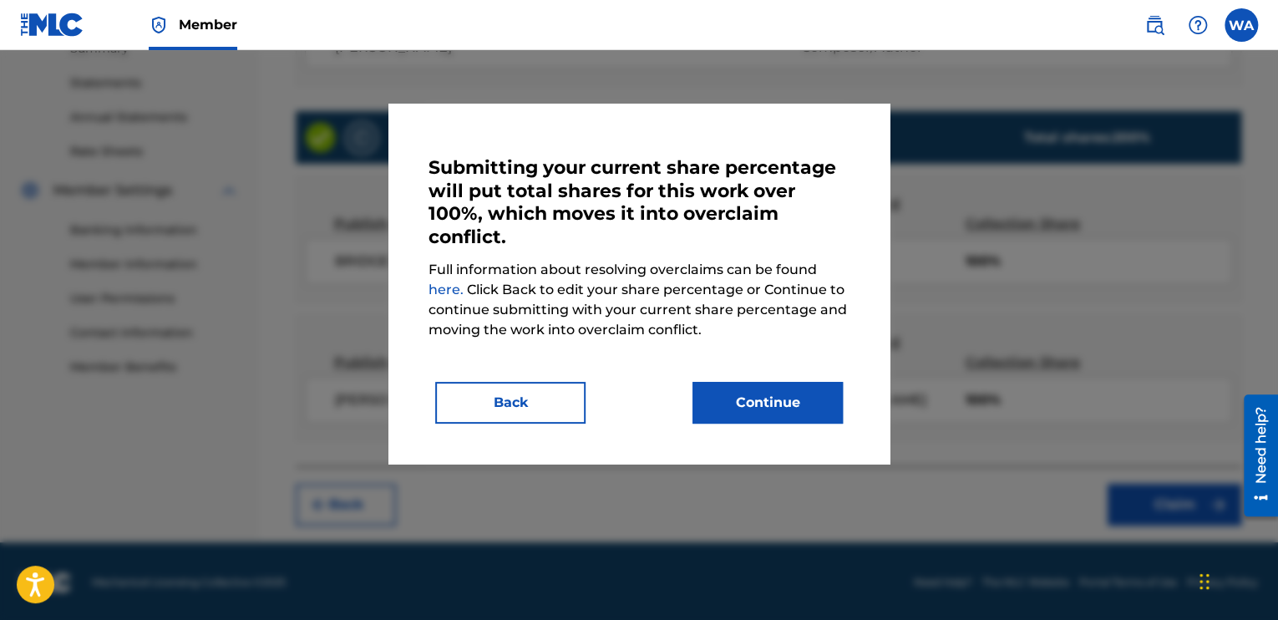
click at [805, 407] on button "Continue" at bounding box center [768, 403] width 150 height 42
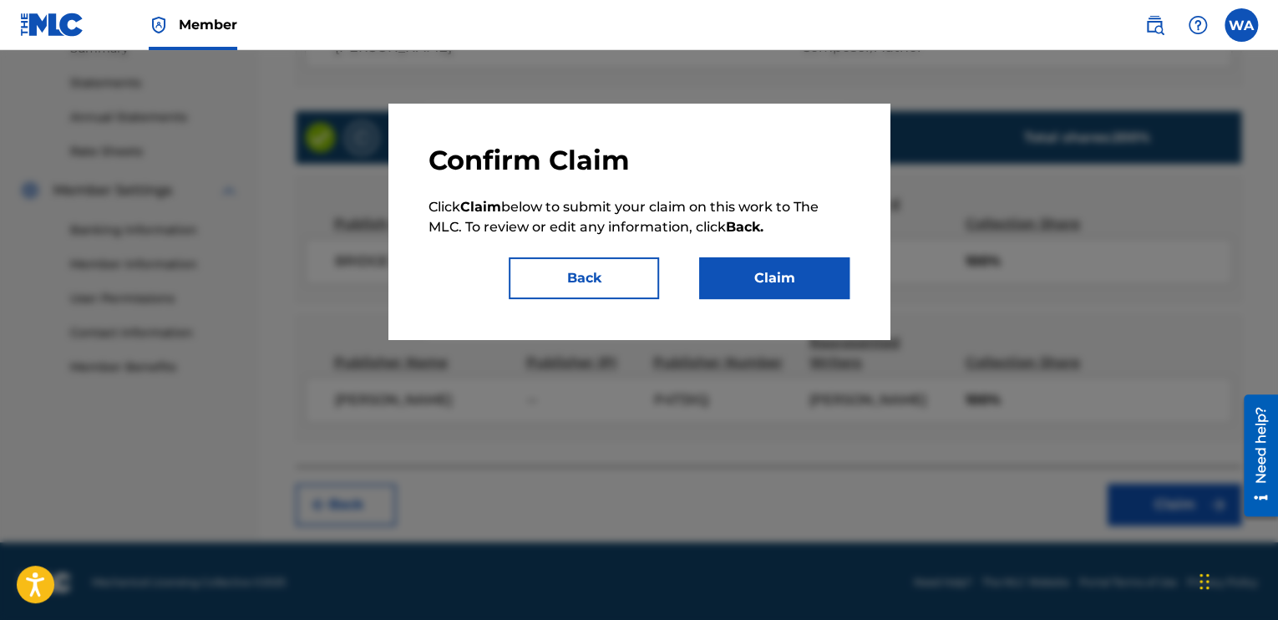
click at [730, 280] on button "Claim" at bounding box center [774, 278] width 150 height 42
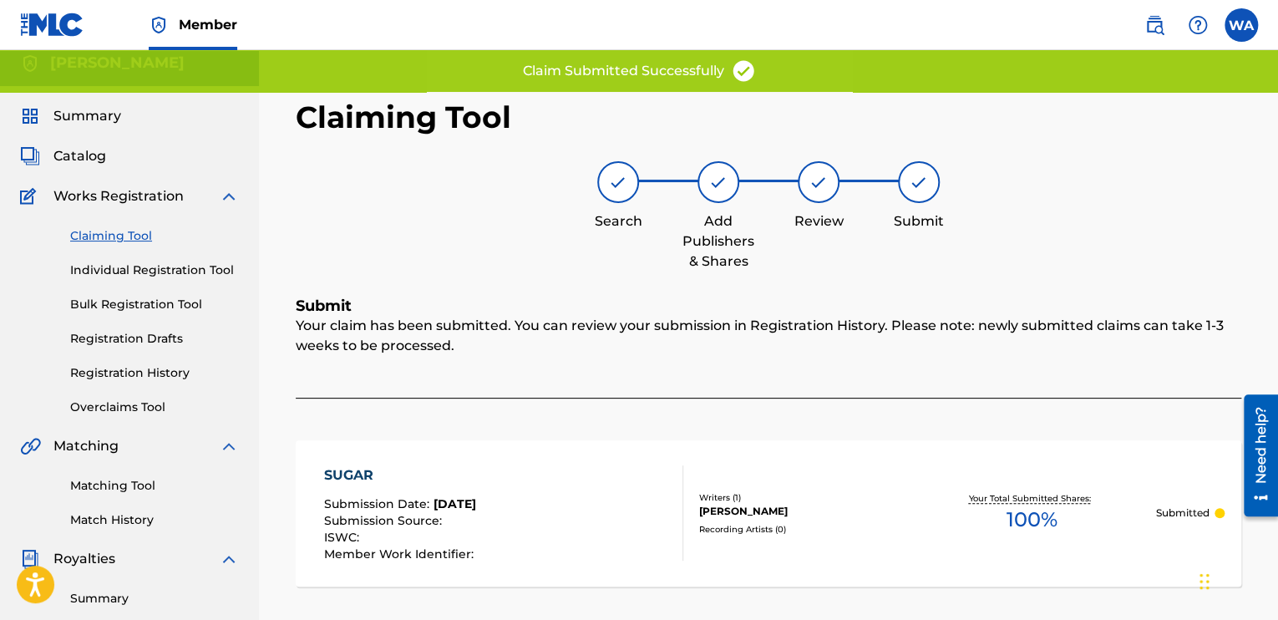
scroll to position [0, 0]
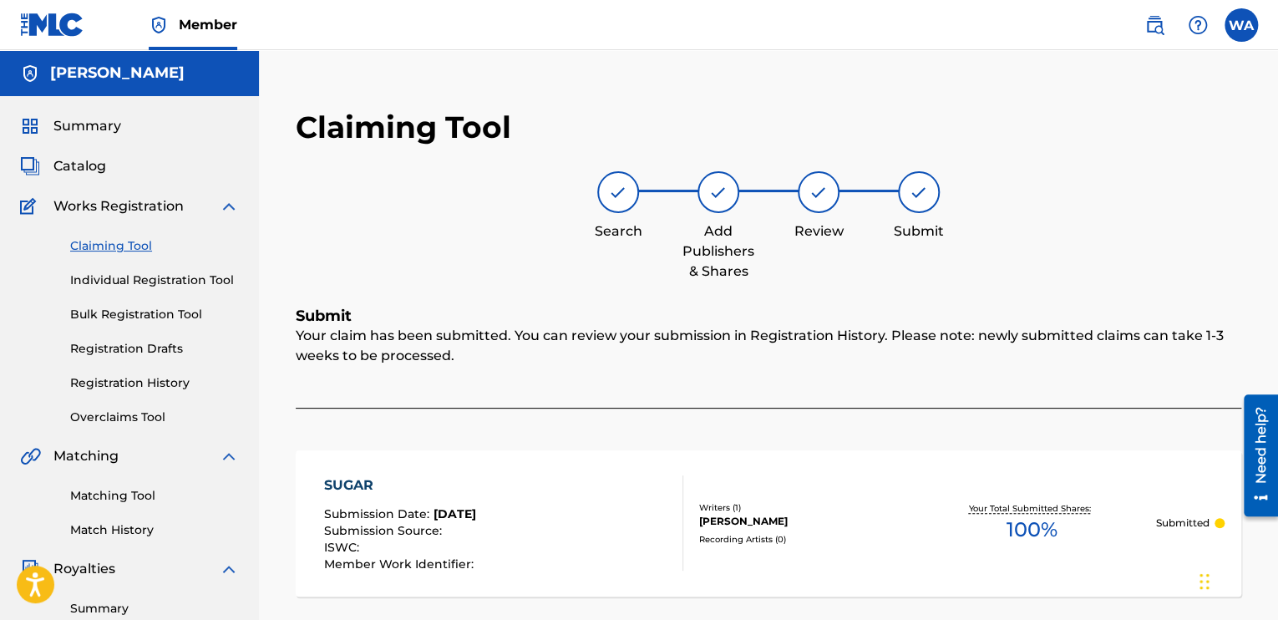
click at [104, 165] on span "Catalog" at bounding box center [79, 166] width 53 height 20
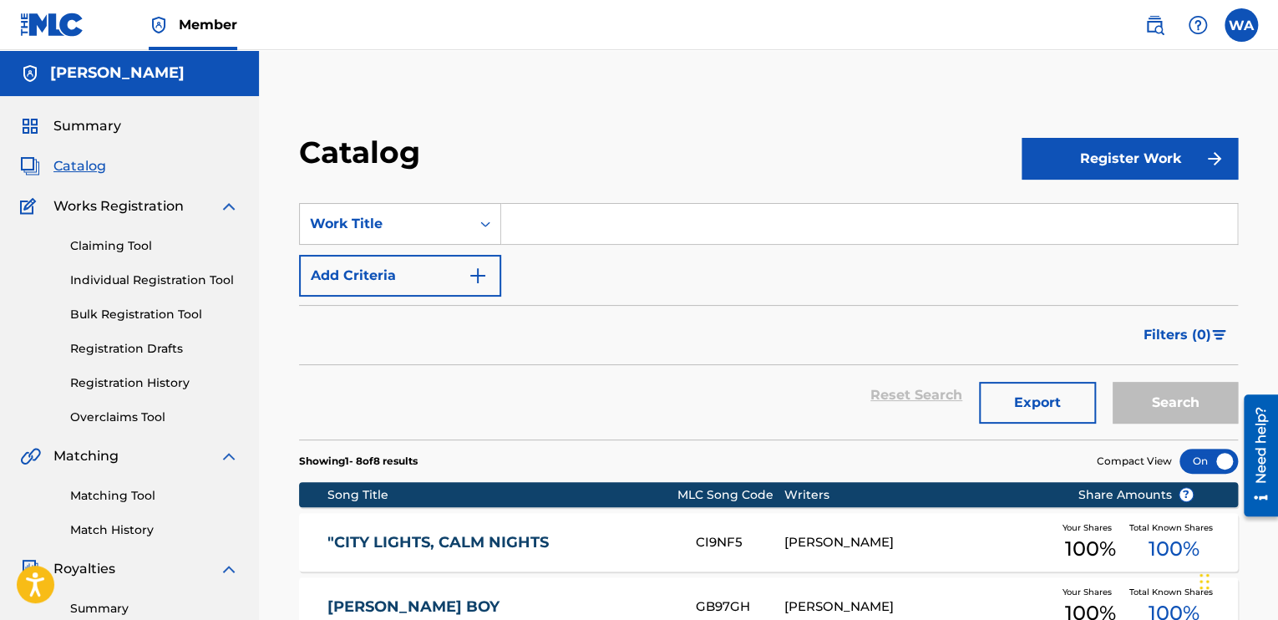
click at [97, 409] on link "Overclaims Tool" at bounding box center [154, 418] width 169 height 18
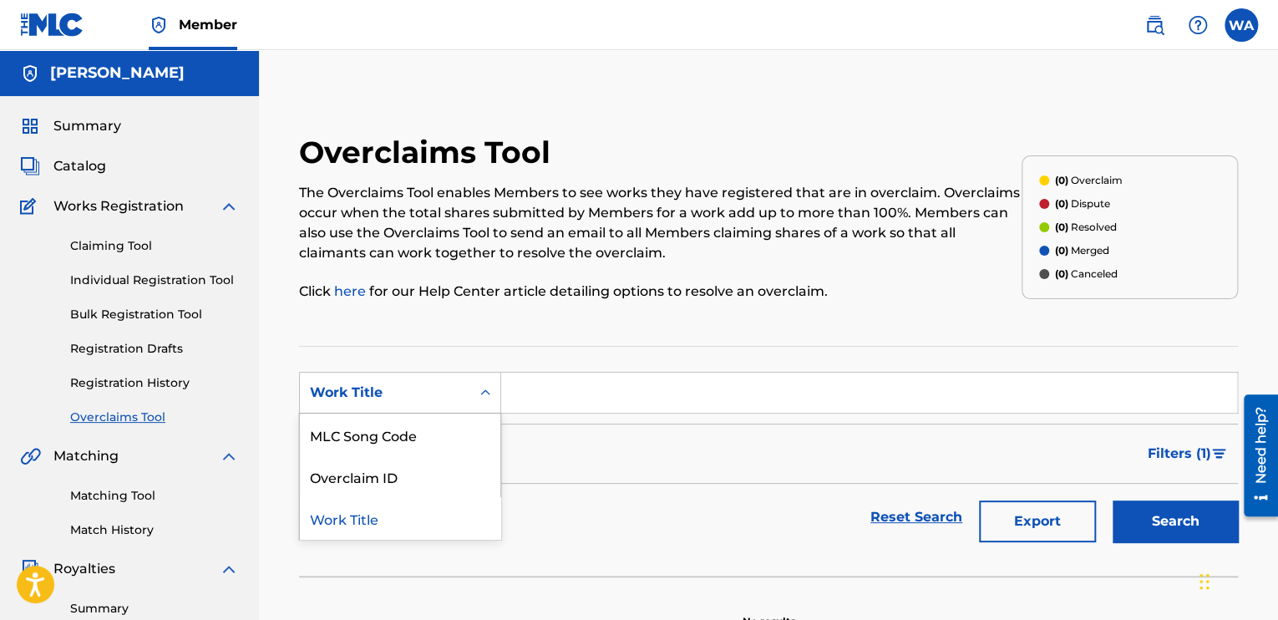
click at [490, 385] on icon "Search Form" at bounding box center [485, 392] width 17 height 17
click at [480, 399] on icon "Search Form" at bounding box center [485, 392] width 17 height 17
click at [100, 248] on link "Claiming Tool" at bounding box center [154, 246] width 169 height 18
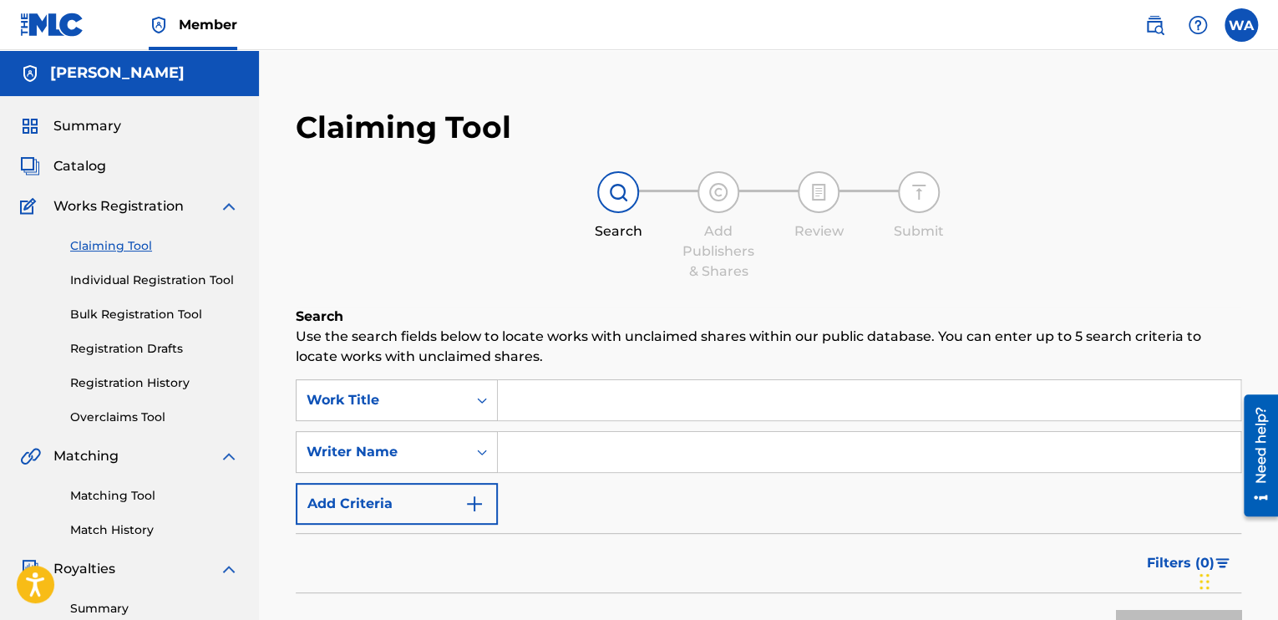
click at [617, 452] on input "Search Form" at bounding box center [869, 452] width 743 height 40
type input "[PERSON_NAME]"
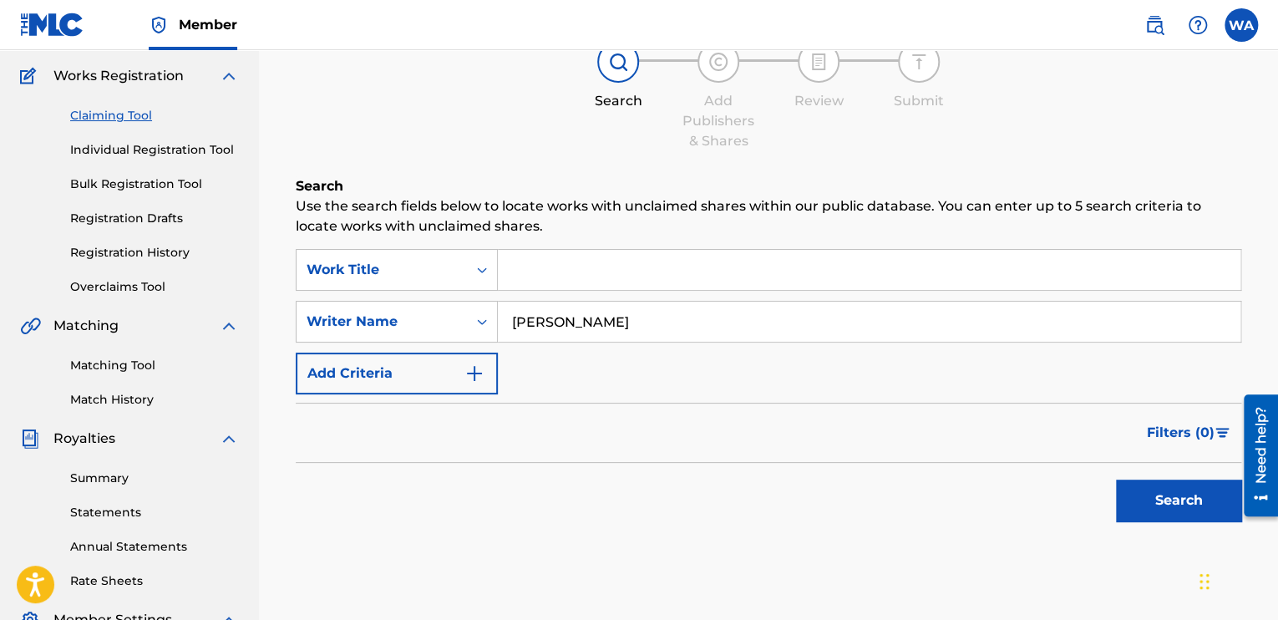
scroll to position [190, 0]
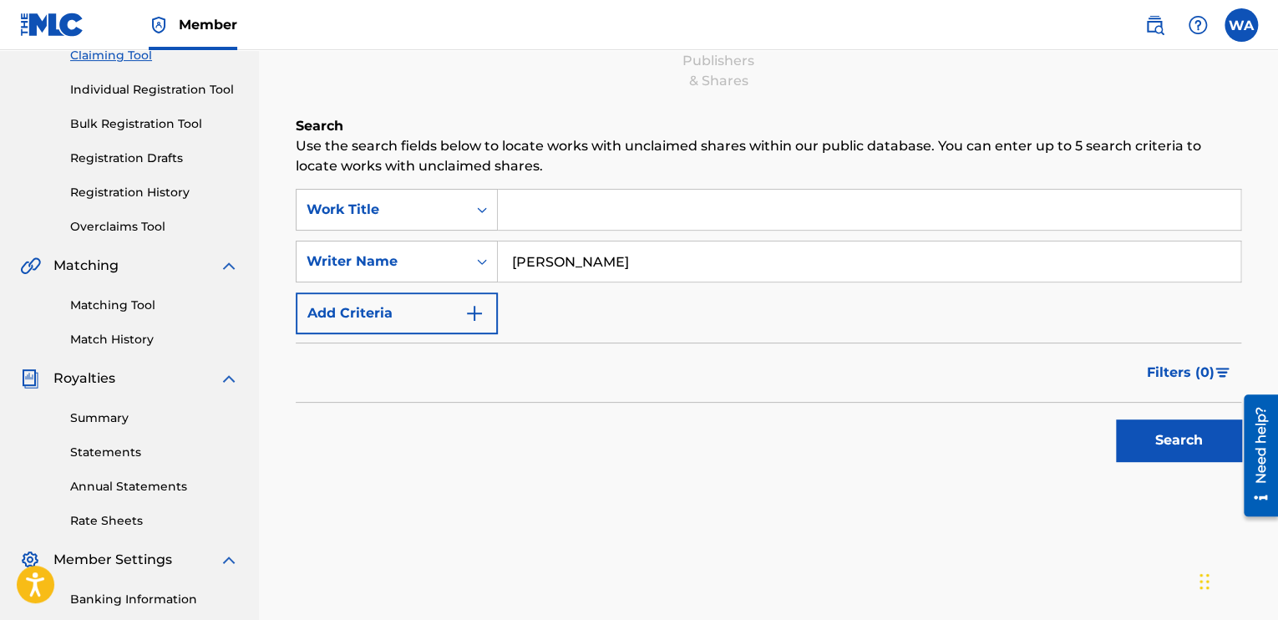
click at [472, 307] on img "Search Form" at bounding box center [474, 313] width 20 height 20
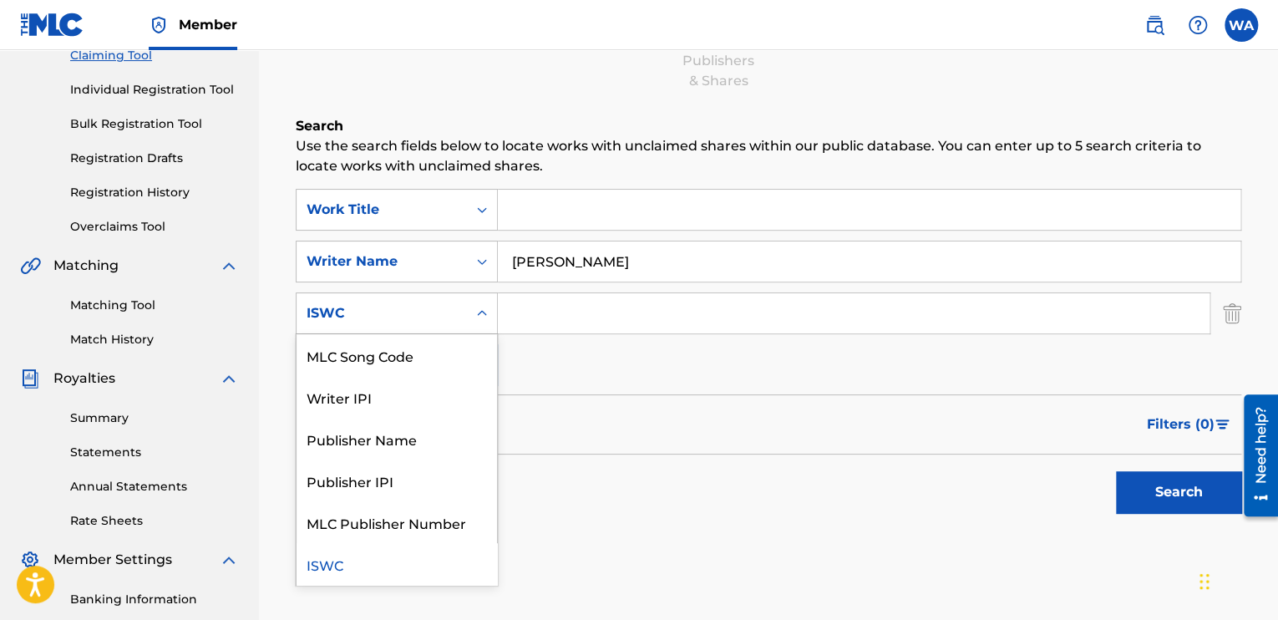
click at [481, 314] on icon "Search Form" at bounding box center [482, 313] width 17 height 17
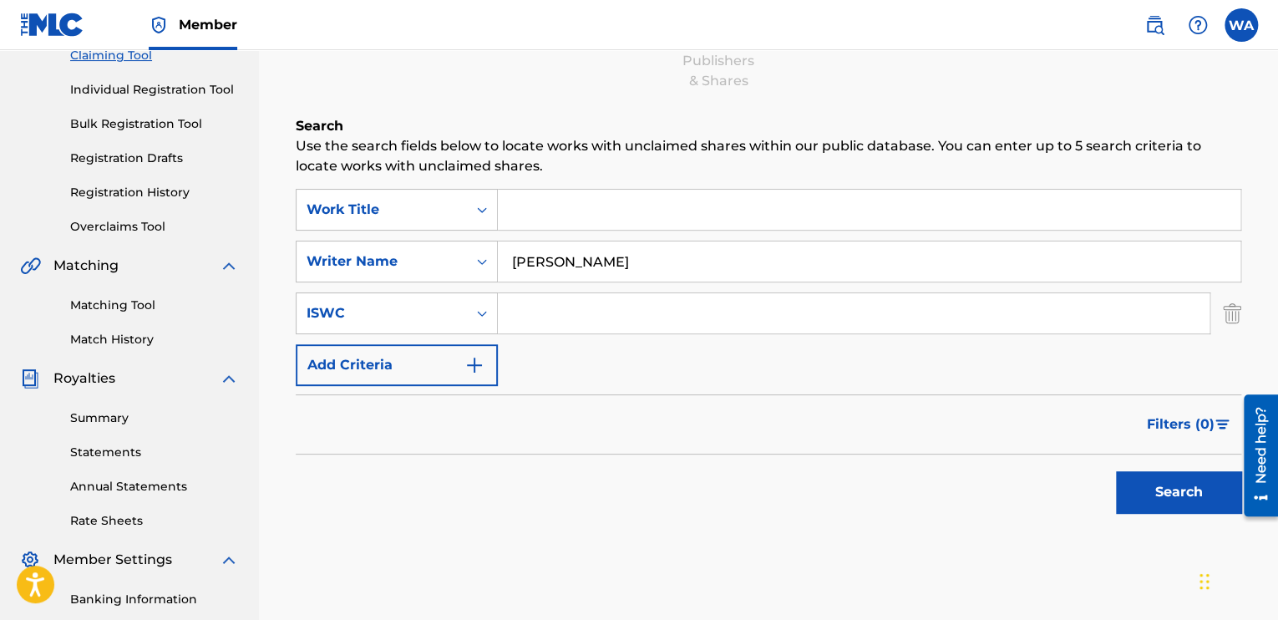
click at [434, 372] on button "Add Criteria" at bounding box center [397, 365] width 202 height 42
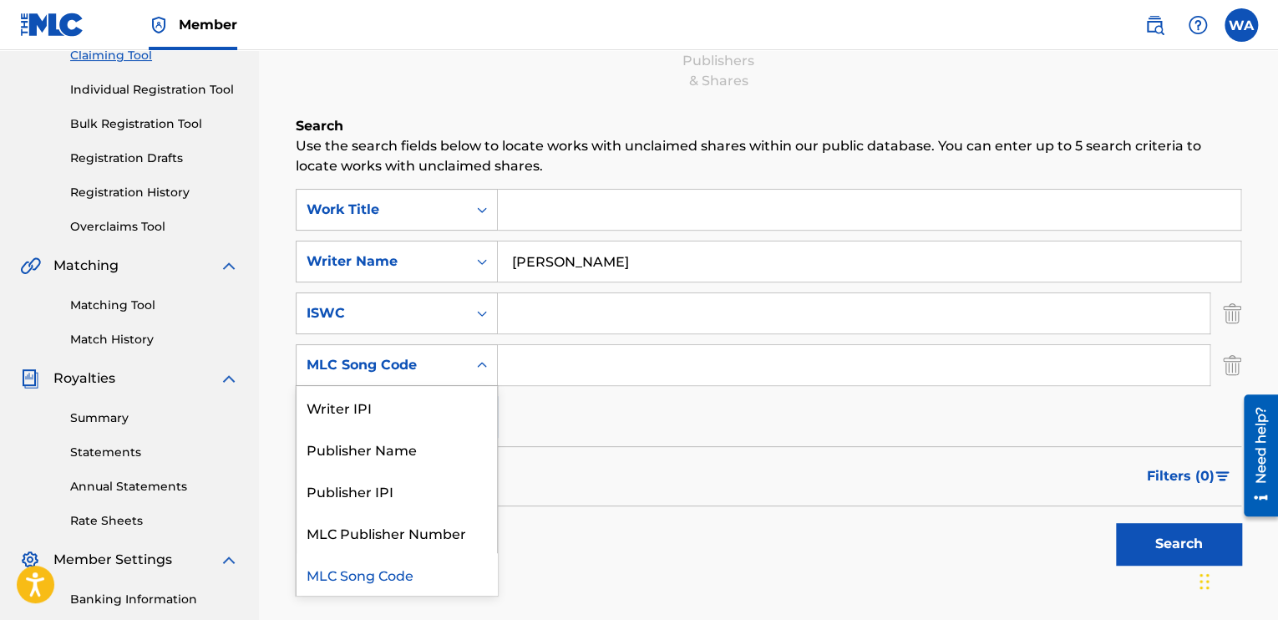
click at [451, 353] on div "MLC Song Code" at bounding box center [382, 365] width 170 height 32
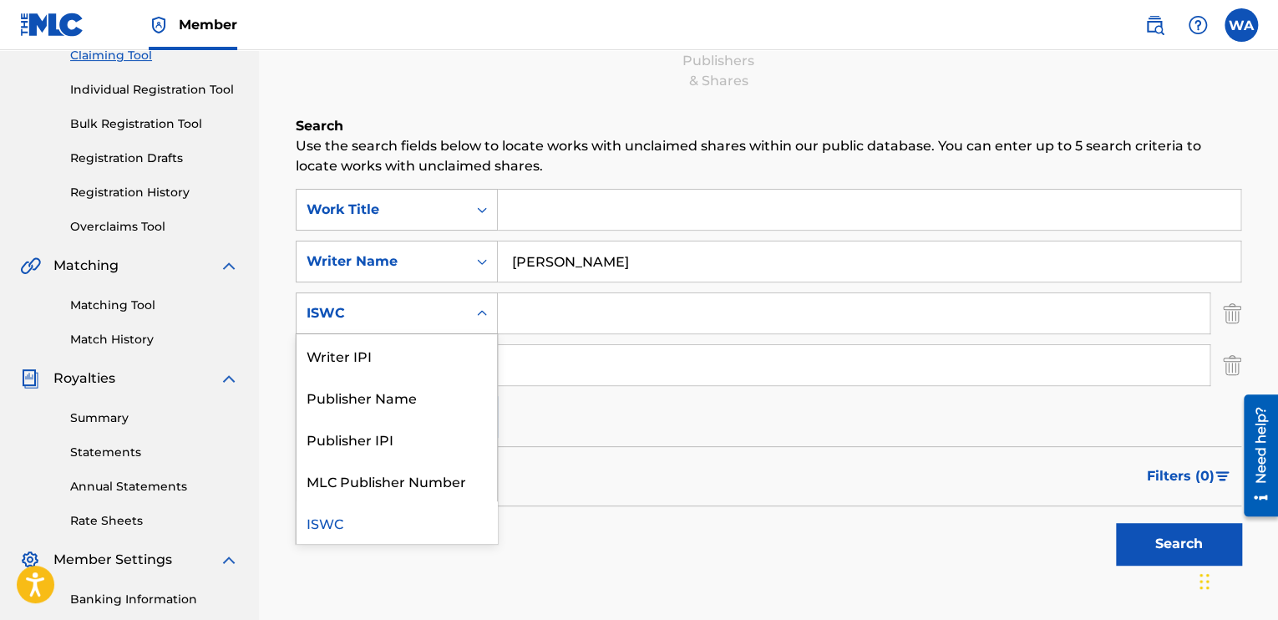
click at [459, 308] on div "ISWC" at bounding box center [382, 313] width 170 height 32
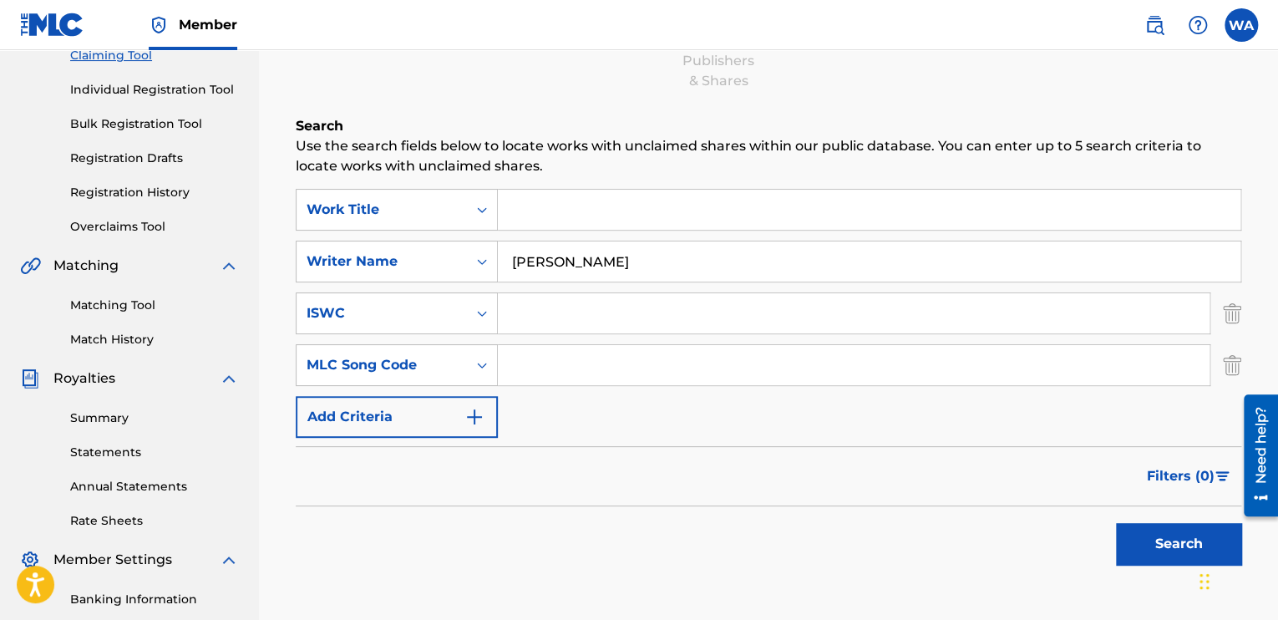
click at [459, 308] on div "ISWC" at bounding box center [382, 313] width 170 height 32
click at [1126, 530] on button "Search" at bounding box center [1178, 544] width 125 height 42
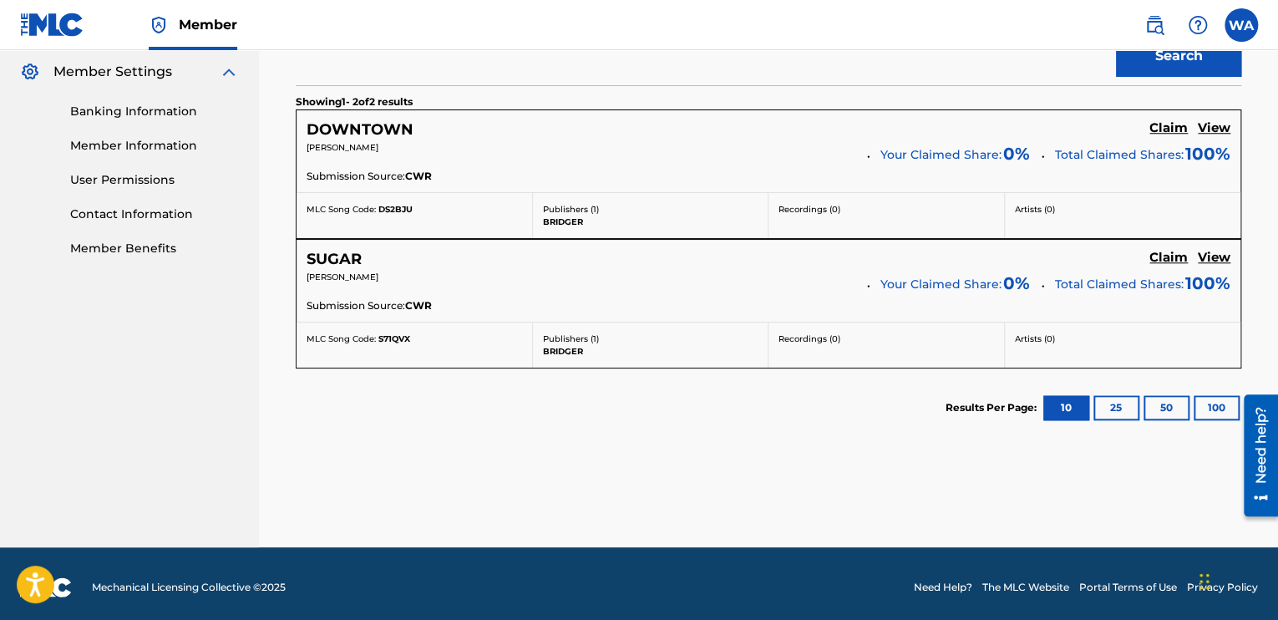
scroll to position [684, 0]
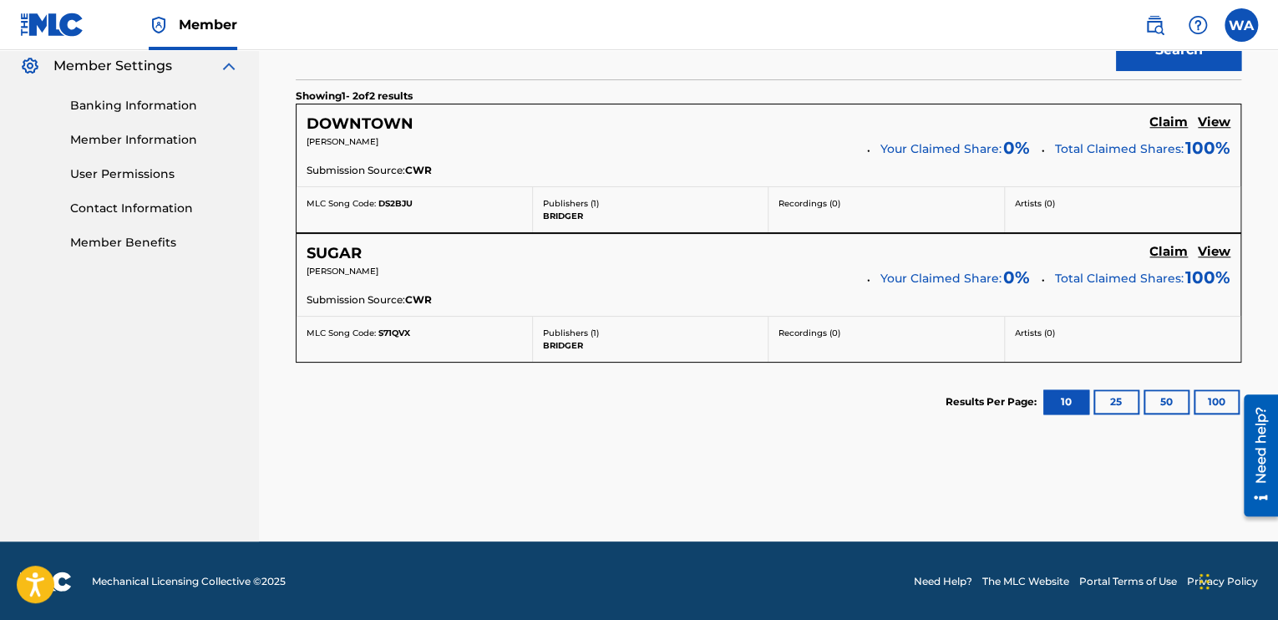
click at [1111, 398] on button "25" at bounding box center [1117, 401] width 46 height 25
